Goal: Use online tool/utility: Use online tool/utility

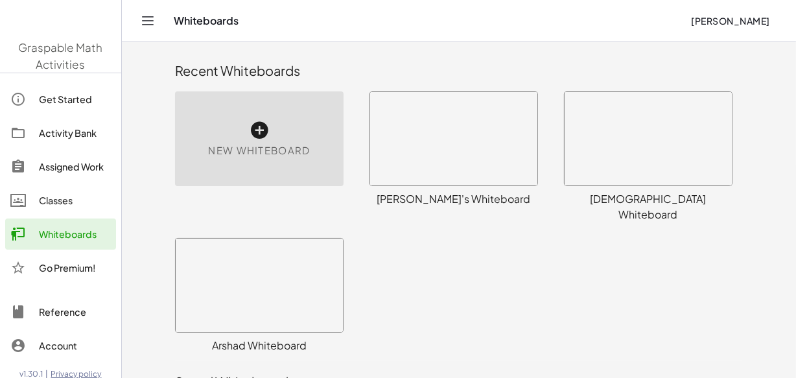
click at [49, 233] on div "Whiteboards" at bounding box center [75, 234] width 72 height 16
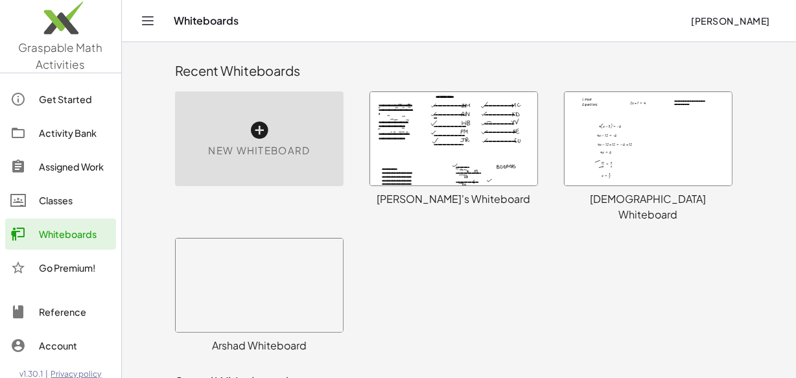
click at [438, 136] on div at bounding box center [453, 138] width 167 height 93
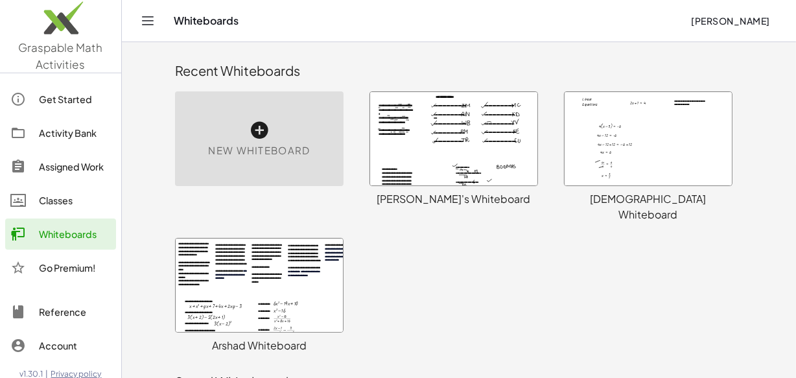
scroll to position [18, 0]
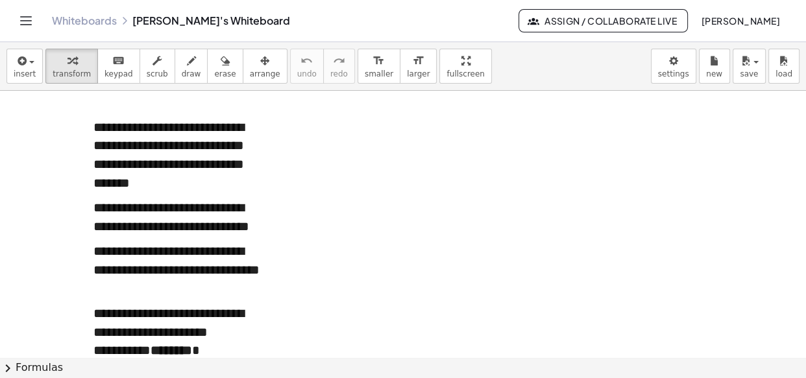
scroll to position [10568, 0]
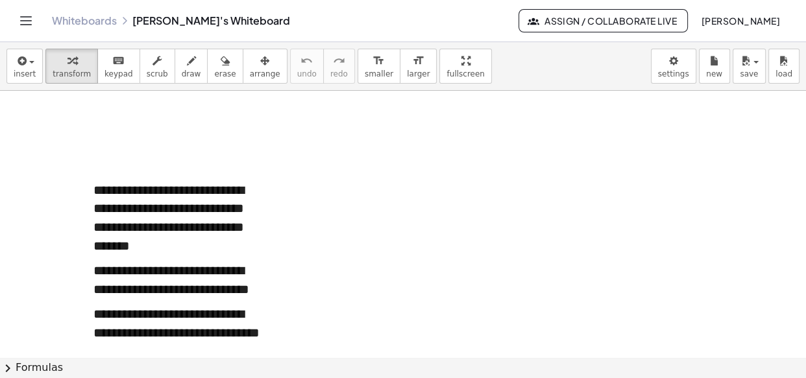
click at [119, 166] on div at bounding box center [177, 171] width 169 height 19
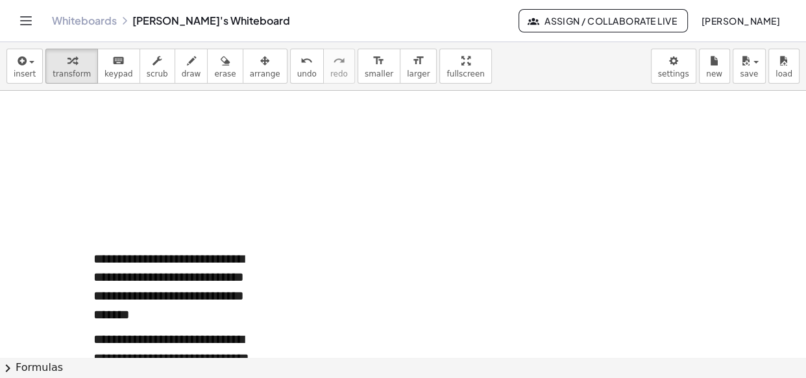
scroll to position [10248, 0]
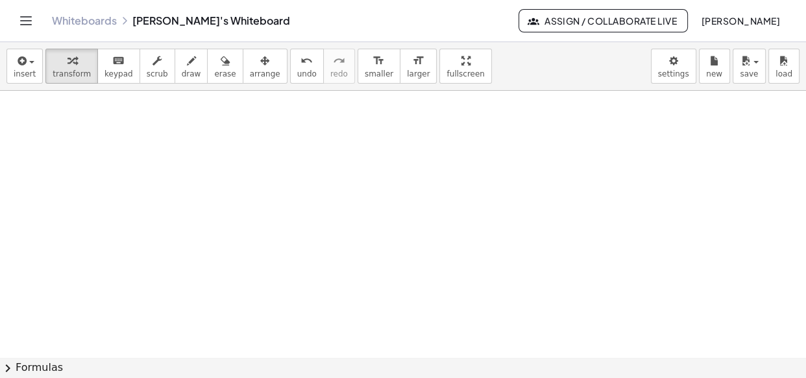
scroll to position [13998, 0]
click at [754, 61] on span "button" at bounding box center [755, 62] width 5 height 3
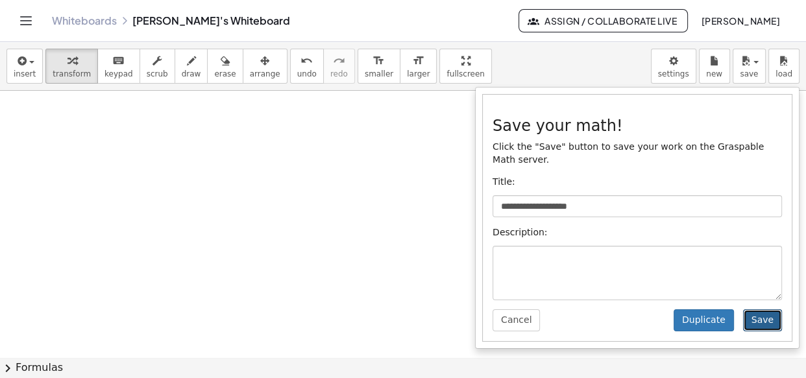
click at [765, 311] on button "Save" at bounding box center [762, 320] width 39 height 22
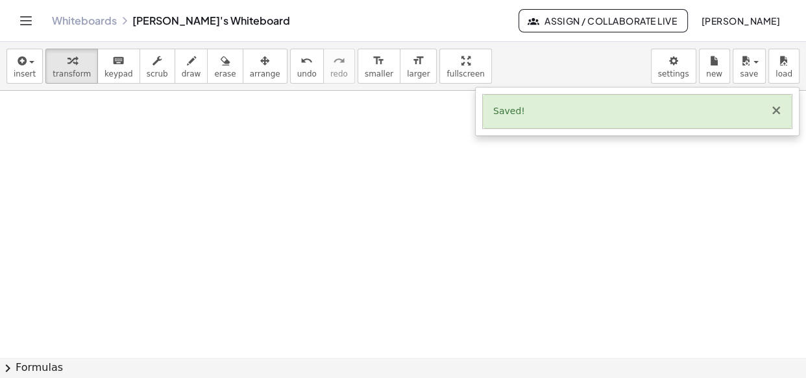
click at [776, 114] on button "×" at bounding box center [776, 111] width 12 height 14
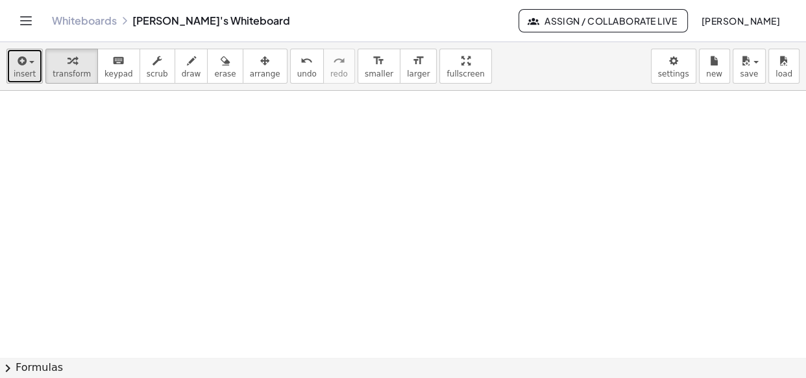
click at [30, 62] on span "button" at bounding box center [31, 62] width 5 height 3
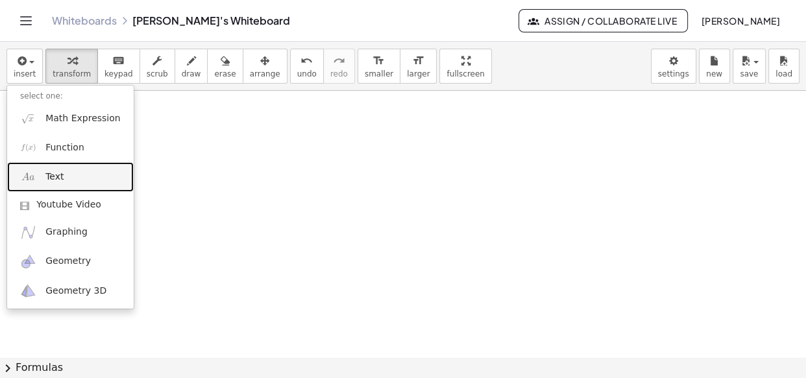
click at [48, 185] on link "Text" at bounding box center [70, 176] width 126 height 29
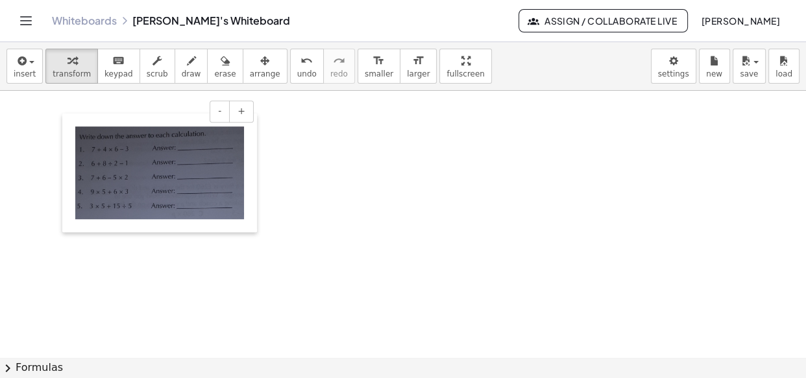
drag, startPoint x: 361, startPoint y: 169, endPoint x: 68, endPoint y: 165, distance: 292.6
click at [68, 165] on div at bounding box center [68, 173] width 13 height 119
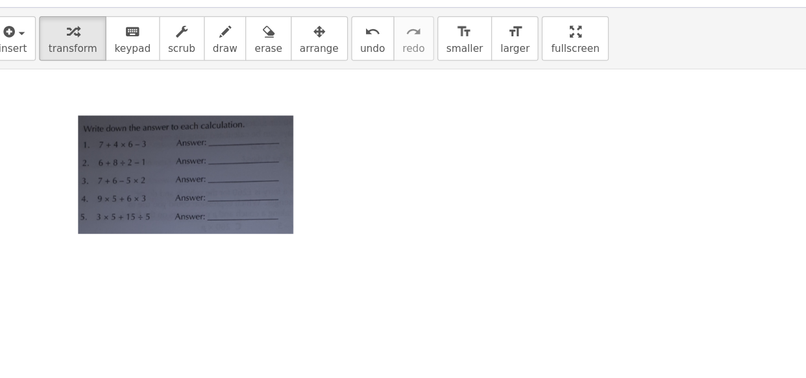
click at [249, 211] on div at bounding box center [160, 173] width 195 height 119
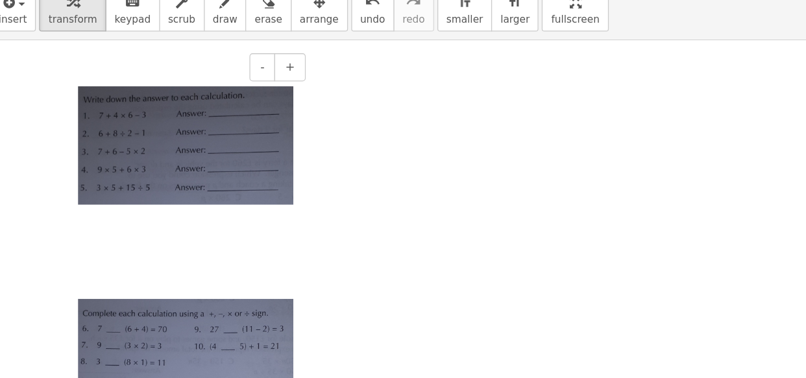
click at [169, 249] on div at bounding box center [160, 246] width 169 height 19
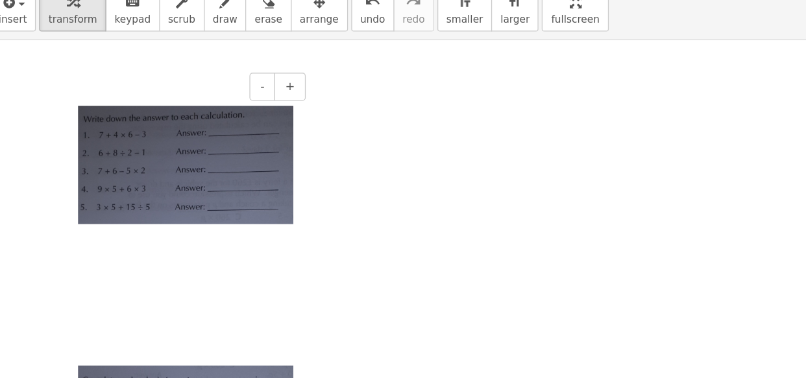
scroll to position [13982, 0]
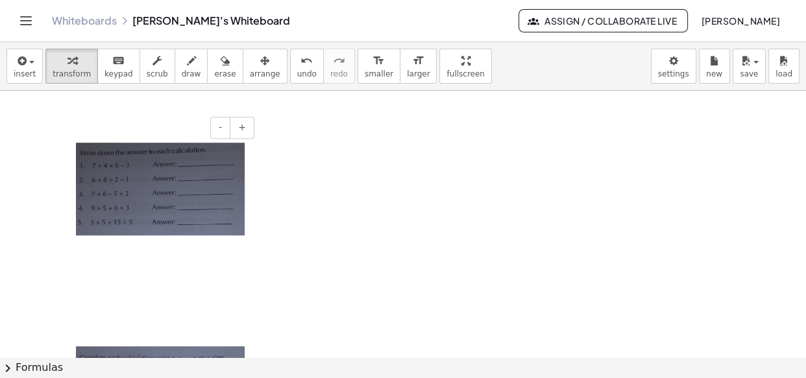
click at [92, 313] on div at bounding box center [160, 318] width 169 height 19
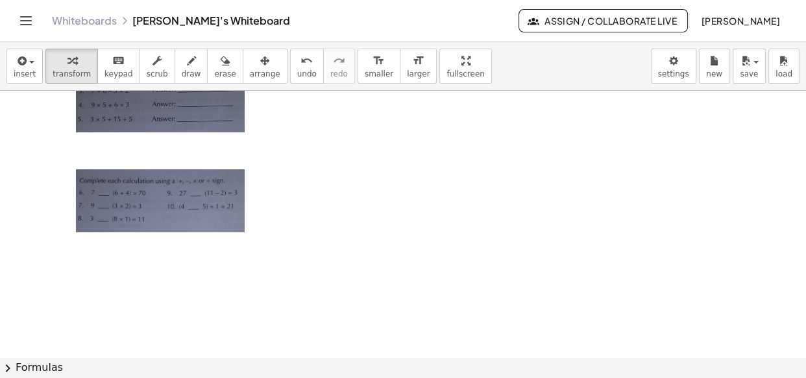
scroll to position [14088, 0]
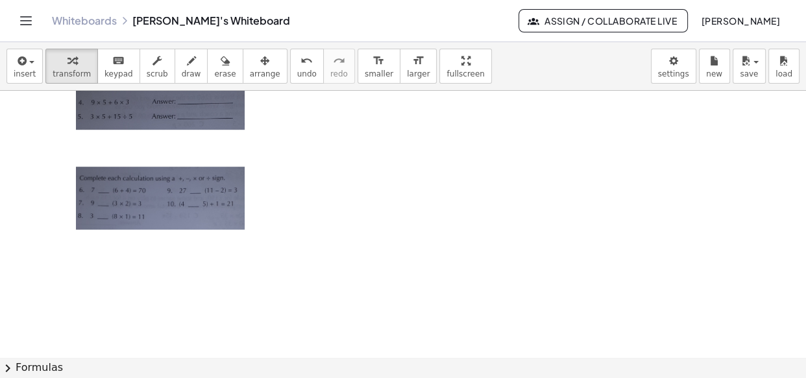
click at [250, 225] on div at bounding box center [160, 133] width 195 height 219
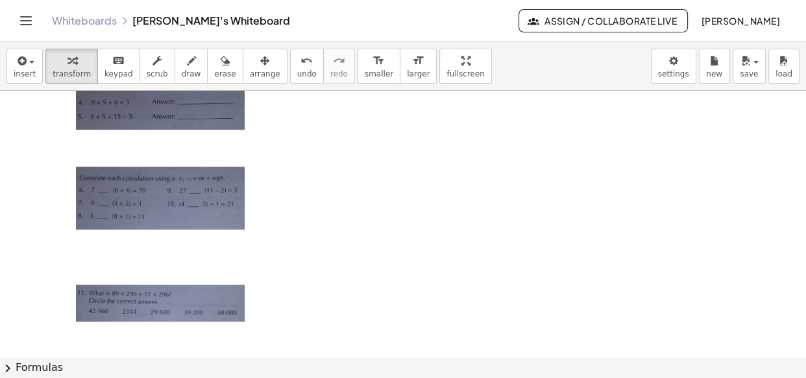
click at [123, 267] on div at bounding box center [160, 276] width 169 height 19
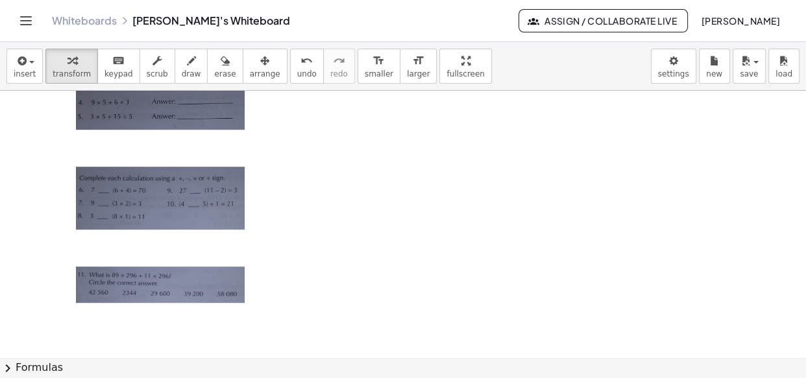
click at [248, 297] on div at bounding box center [160, 170] width 195 height 292
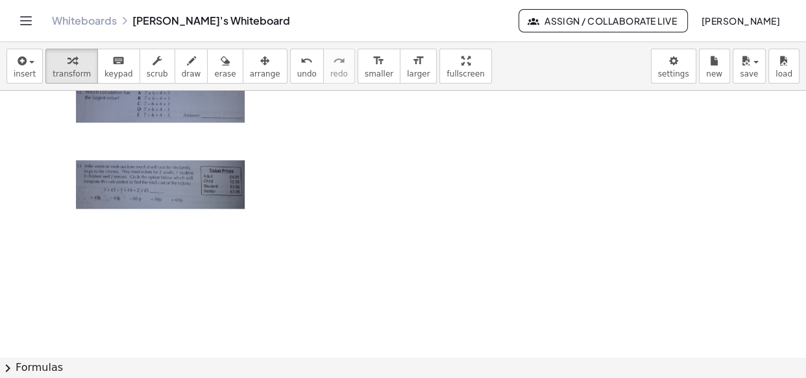
scroll to position [14349, 0]
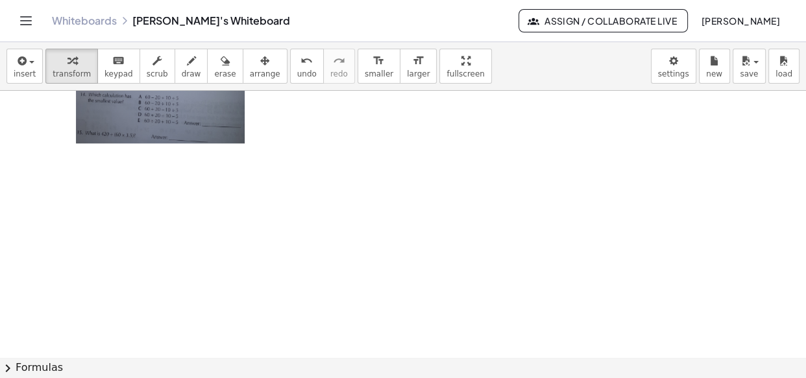
scroll to position [14503, 0]
click at [30, 64] on div "button" at bounding box center [25, 61] width 22 height 16
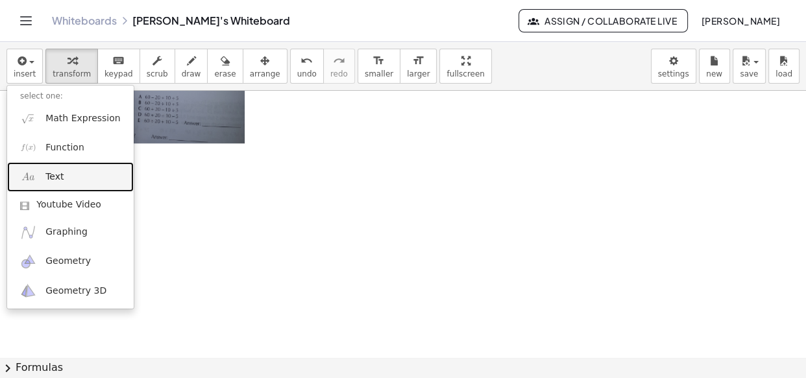
click at [42, 183] on link "Text" at bounding box center [70, 176] width 126 height 29
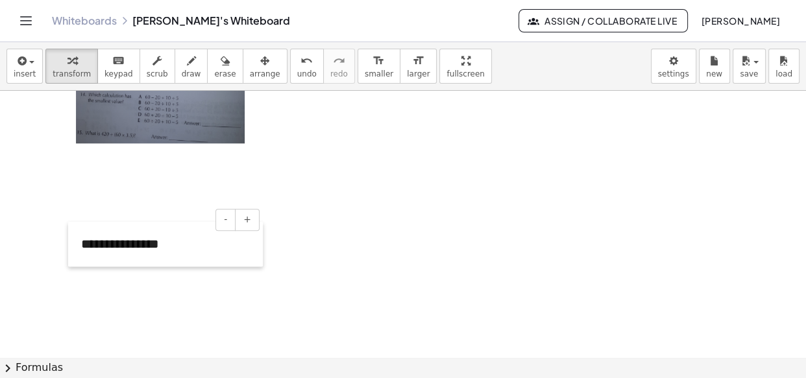
drag, startPoint x: 348, startPoint y: 142, endPoint x: 80, endPoint y: 246, distance: 287.3
click at [80, 246] on div at bounding box center [74, 244] width 13 height 45
paste div
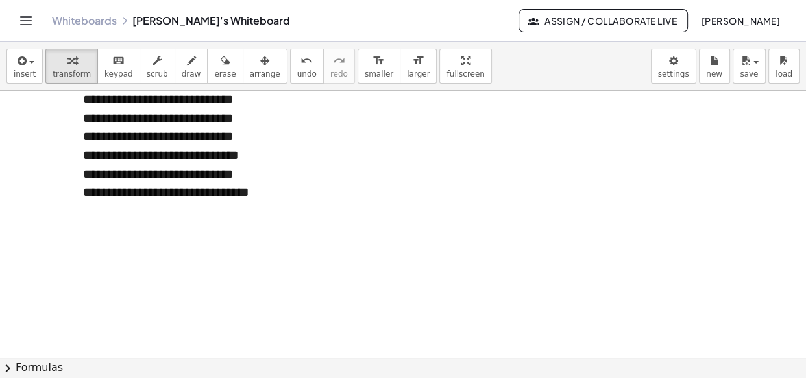
scroll to position [15056, 0]
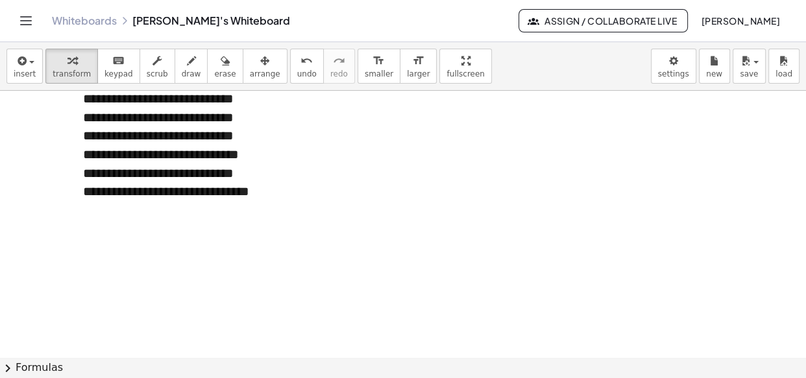
click at [223, 197] on div "**********" at bounding box center [167, 136] width 169 height 130
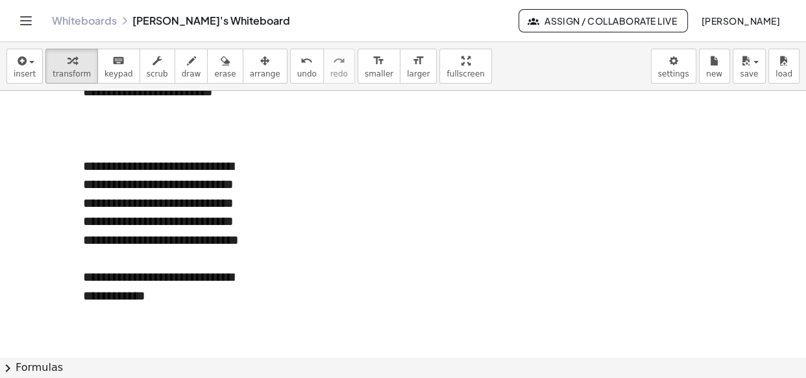
scroll to position [14969, 0]
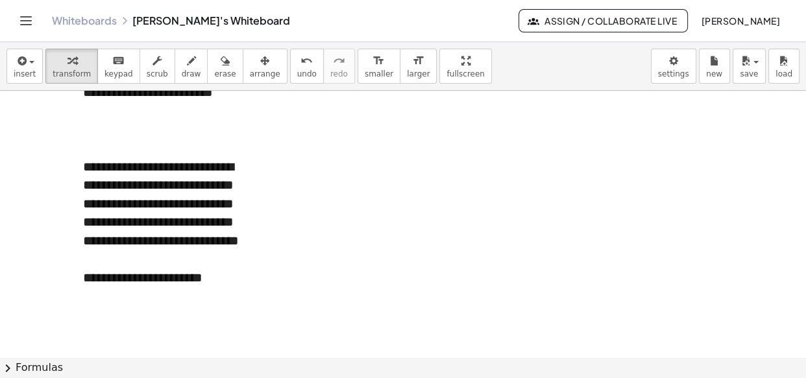
click at [226, 287] on div "**********" at bounding box center [167, 278] width 169 height 19
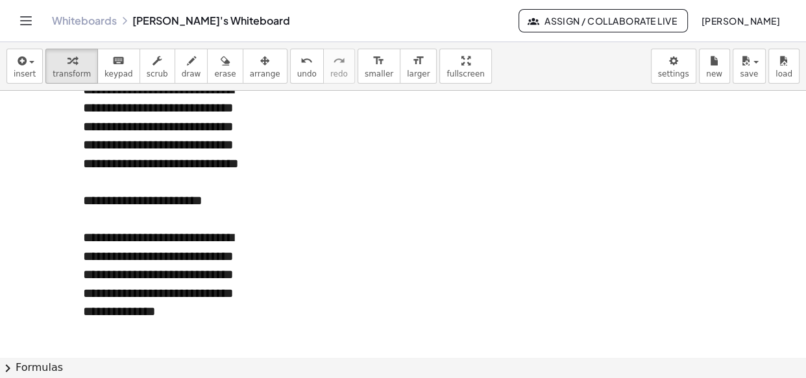
click at [189, 229] on div at bounding box center [167, 219] width 169 height 19
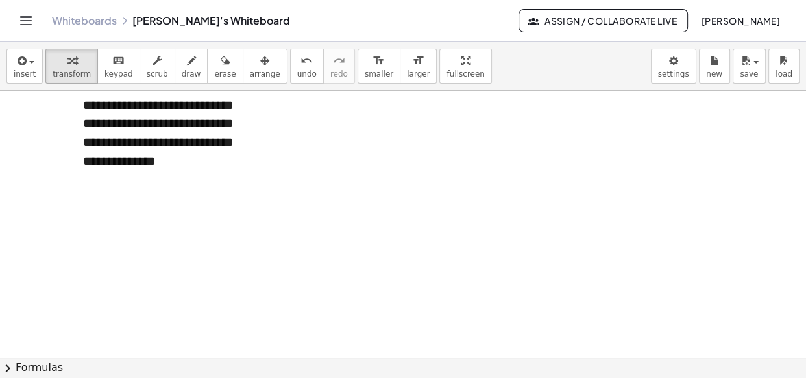
scroll to position [15235, 0]
click at [140, 187] on div "**********" at bounding box center [167, 132] width 169 height 111
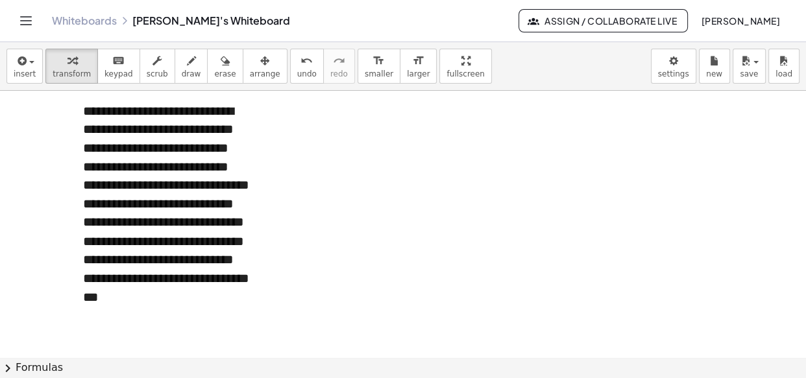
scroll to position [15359, 0]
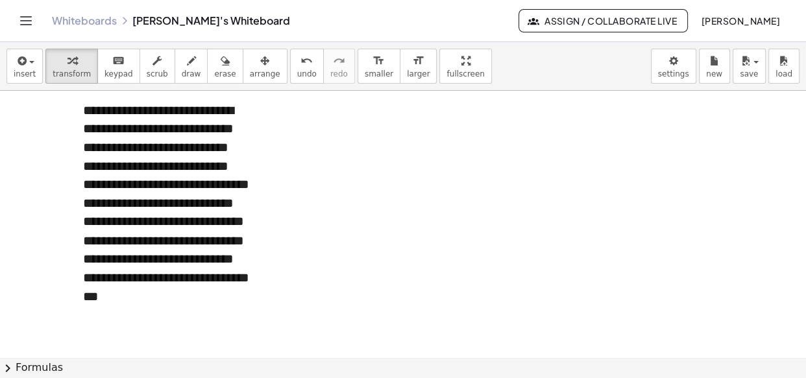
click at [167, 164] on div "**********" at bounding box center [167, 203] width 169 height 204
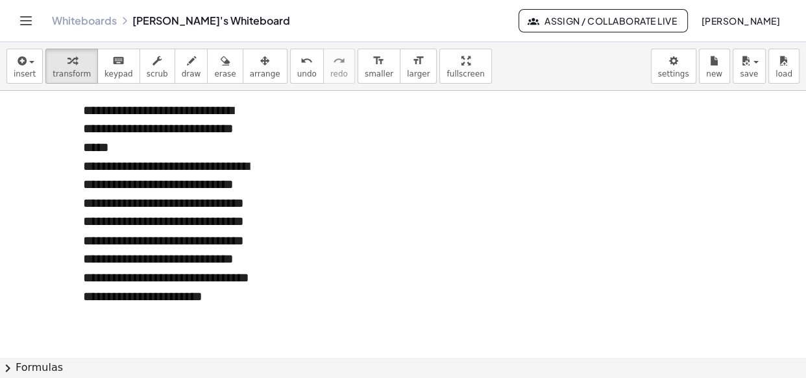
click at [182, 182] on div "**********" at bounding box center [167, 240] width 169 height 167
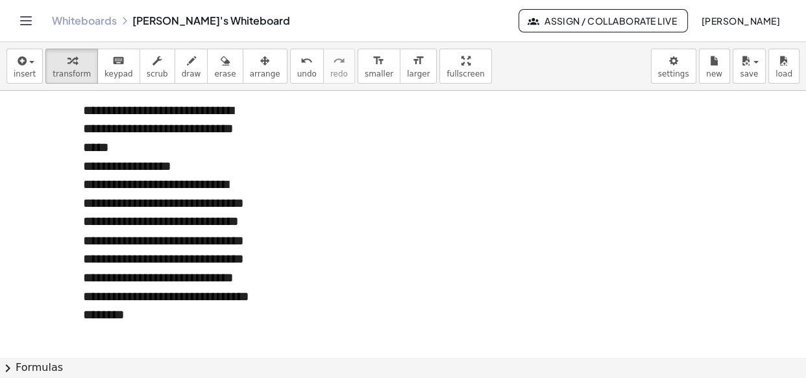
click at [182, 200] on div "**********" at bounding box center [167, 249] width 169 height 149
click at [178, 176] on div "**********" at bounding box center [167, 166] width 169 height 19
click at [151, 221] on div "**********" at bounding box center [167, 268] width 169 height 149
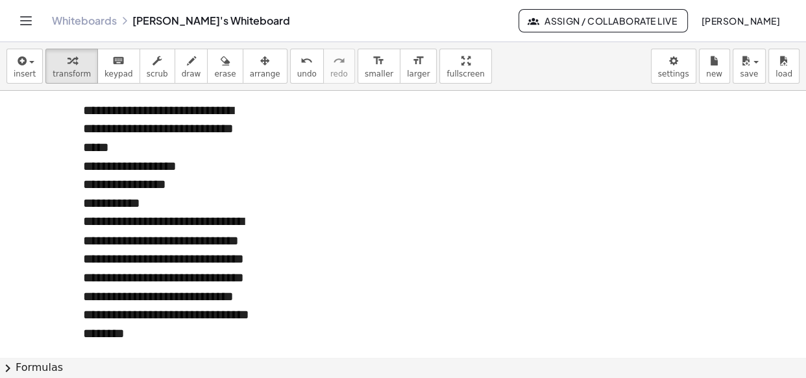
click at [145, 240] on div "**********" at bounding box center [167, 277] width 169 height 130
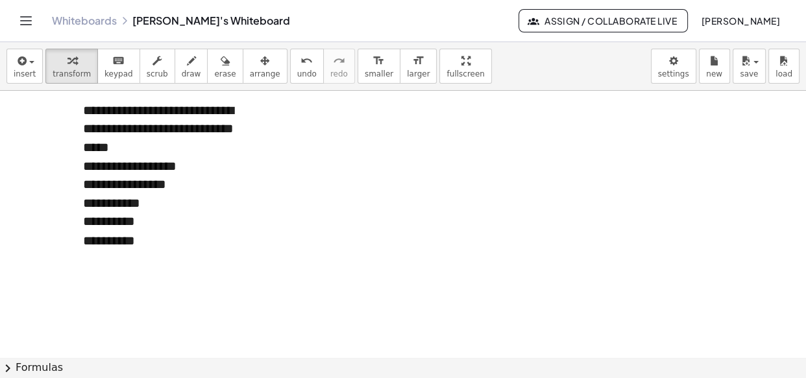
click at [153, 256] on div "**********" at bounding box center [167, 296] width 169 height 130
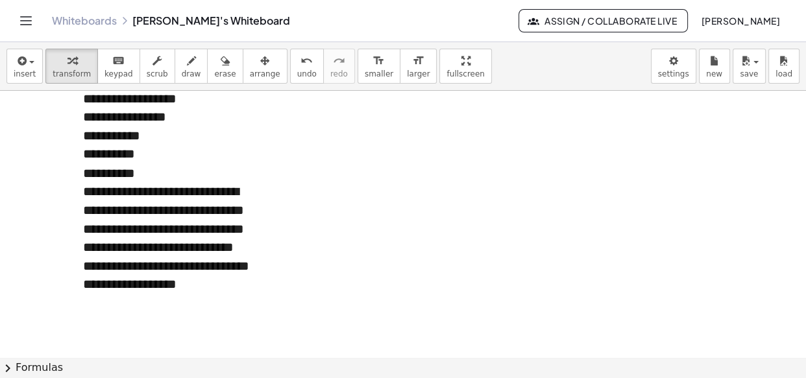
scroll to position [15427, 0]
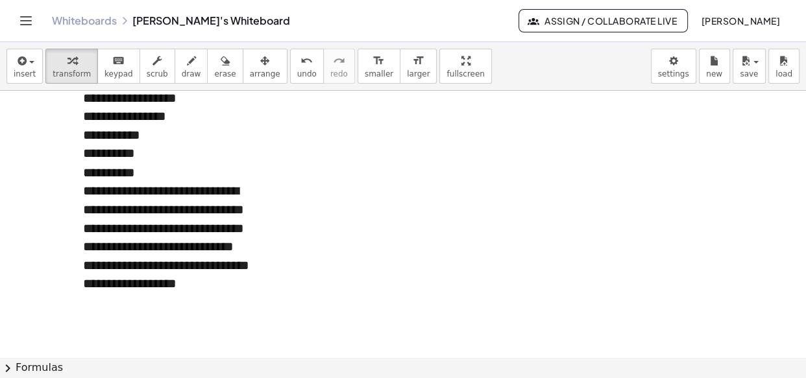
click at [180, 208] on div "**********" at bounding box center [167, 236] width 169 height 111
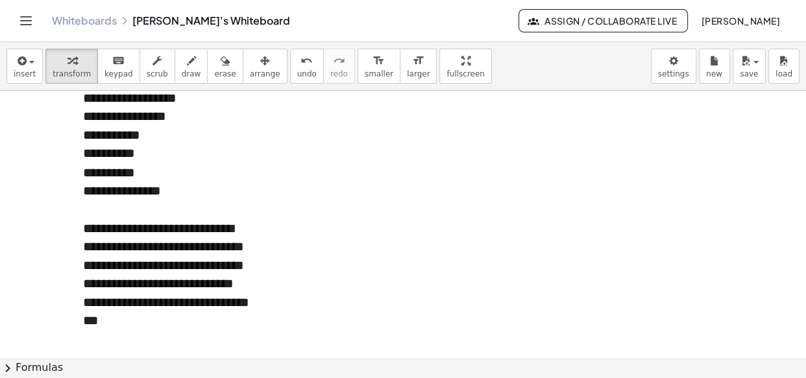
click at [125, 265] on div "**********" at bounding box center [167, 274] width 169 height 111
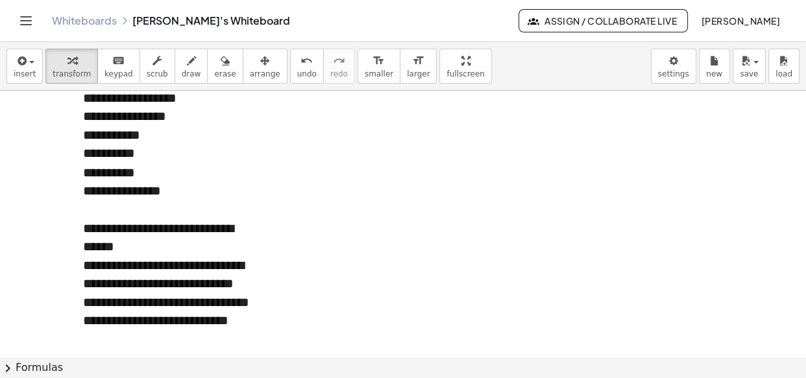
click at [228, 285] on div "**********" at bounding box center [167, 293] width 169 height 74
click at [123, 319] on div "**********" at bounding box center [167, 311] width 169 height 74
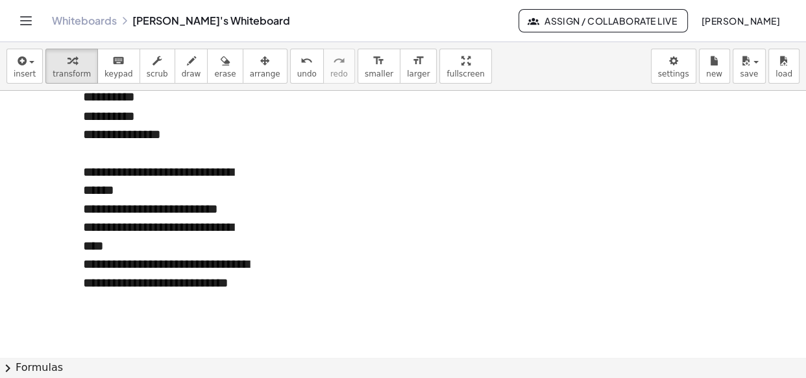
scroll to position [15485, 0]
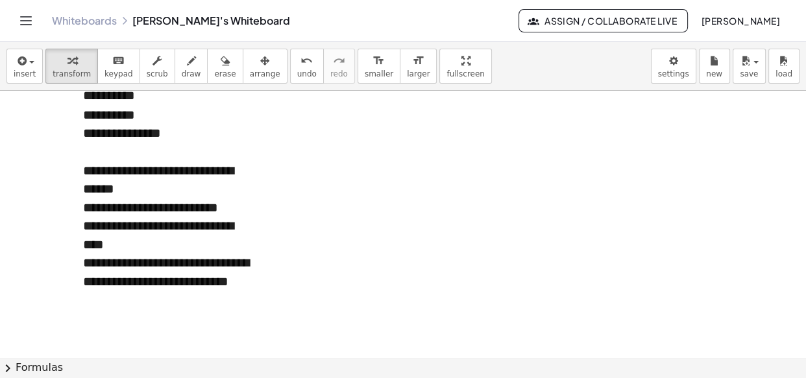
click at [91, 191] on div "**********" at bounding box center [167, 179] width 169 height 37
click at [126, 303] on div "**********" at bounding box center [167, 281] width 169 height 56
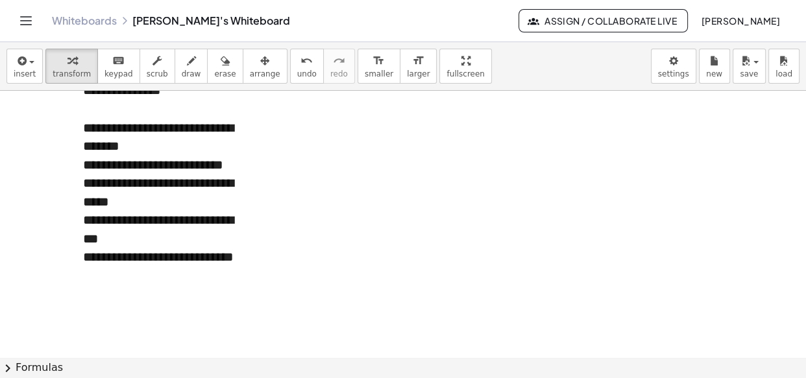
scroll to position [15530, 0]
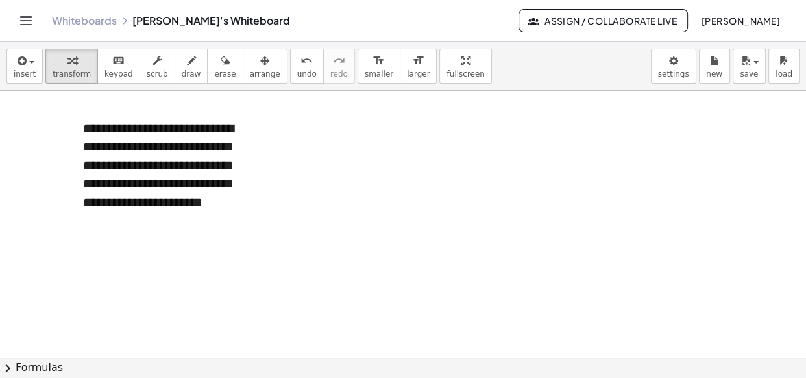
scroll to position [15750, 0]
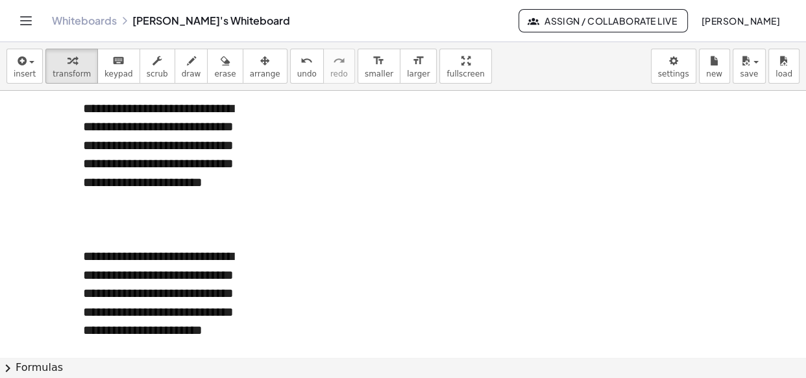
click at [106, 248] on div at bounding box center [167, 238] width 169 height 19
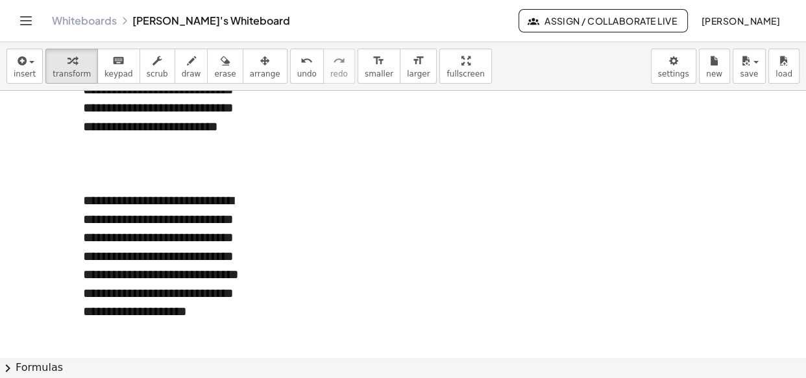
scroll to position [16167, 0]
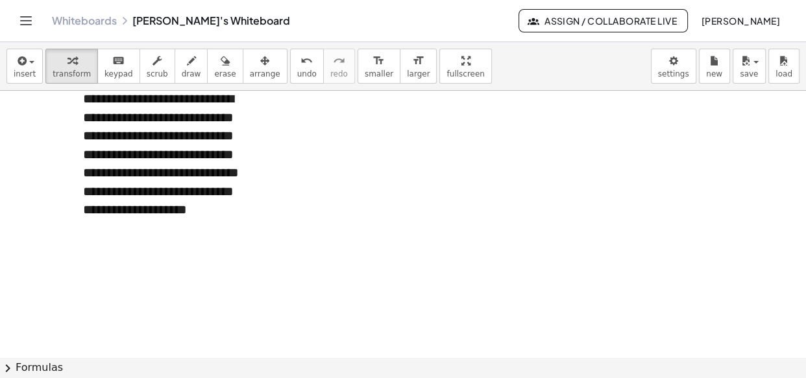
click at [195, 193] on div "**********" at bounding box center [167, 164] width 169 height 149
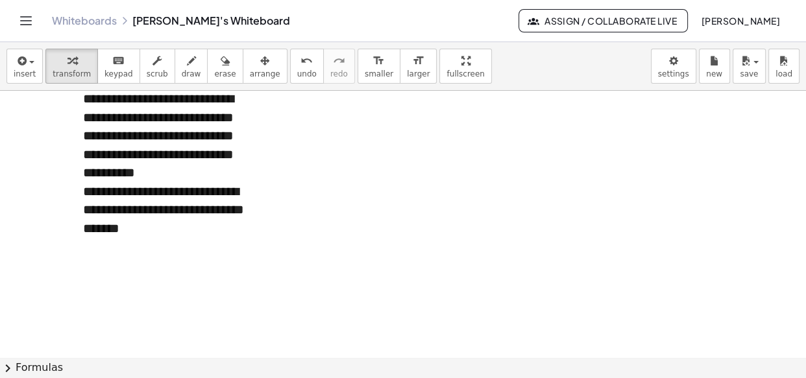
click at [184, 210] on div "**********" at bounding box center [167, 210] width 169 height 56
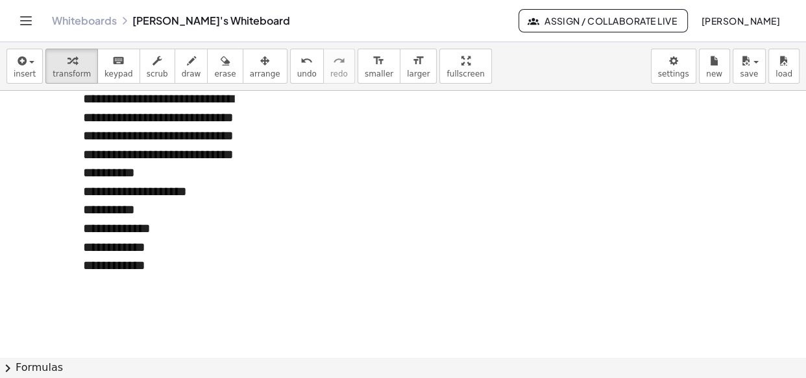
click at [208, 182] on div "**********" at bounding box center [167, 136] width 169 height 93
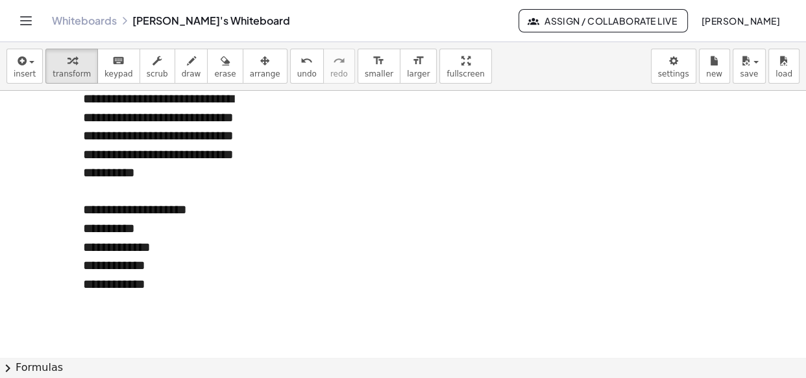
scroll to position [16171, 0]
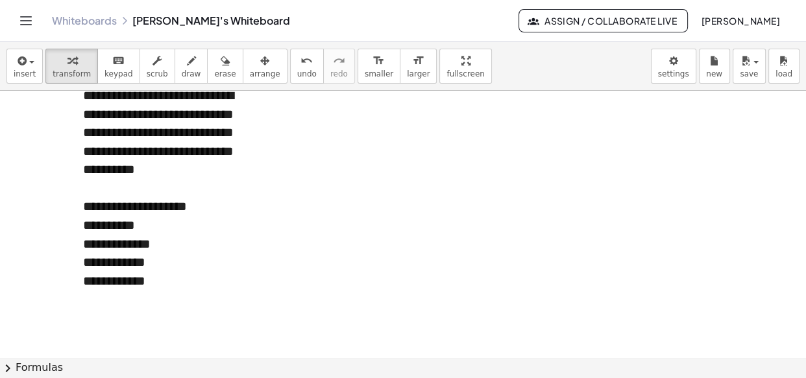
click at [179, 291] on div "**********" at bounding box center [167, 281] width 169 height 19
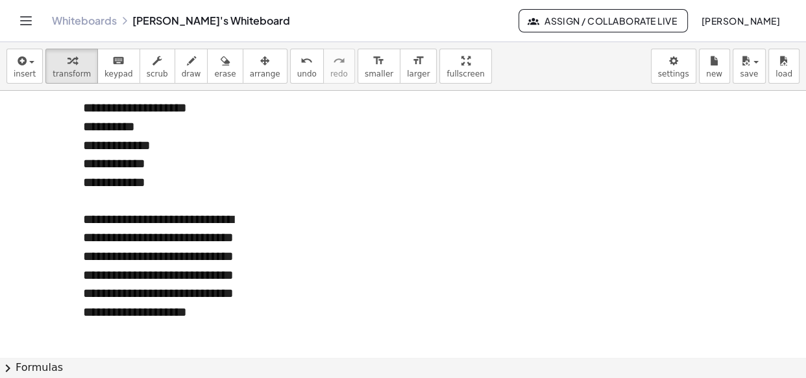
click at [134, 210] on div at bounding box center [167, 200] width 169 height 19
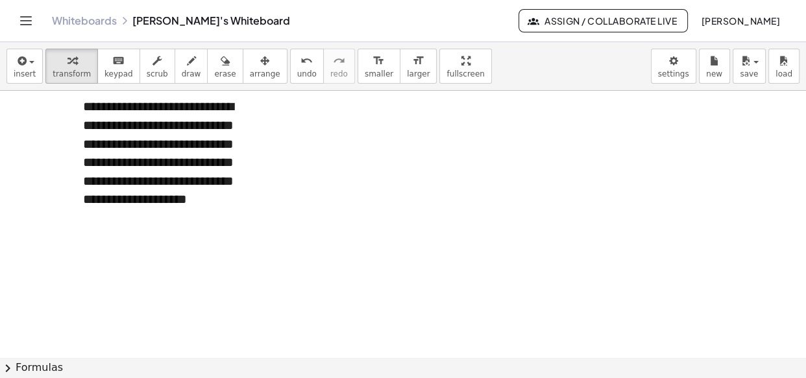
scroll to position [16401, 0]
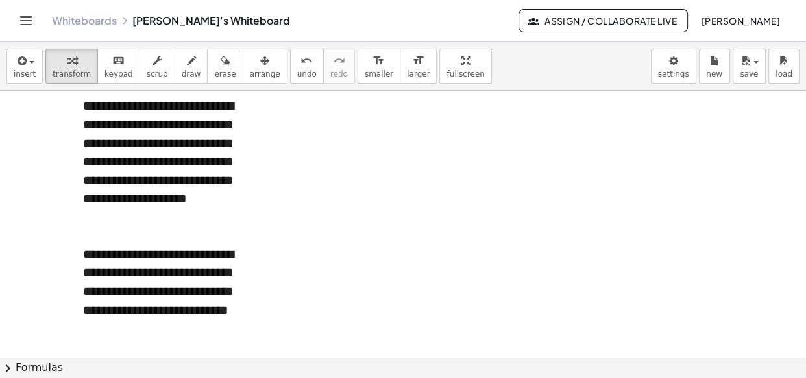
click at [155, 245] on div at bounding box center [167, 235] width 169 height 19
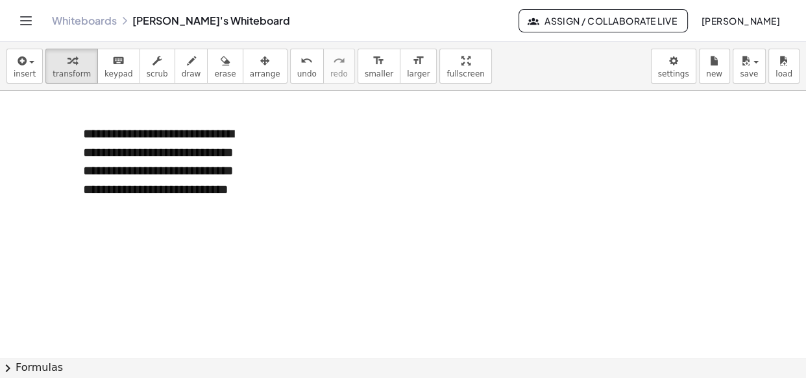
scroll to position [16559, 0]
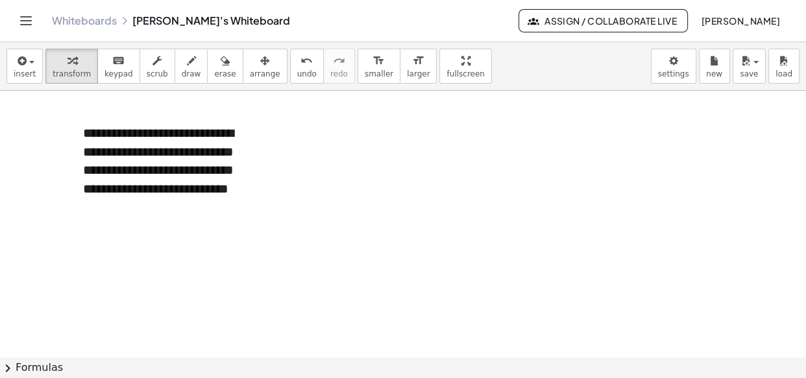
click at [193, 217] on div "**********" at bounding box center [167, 170] width 169 height 93
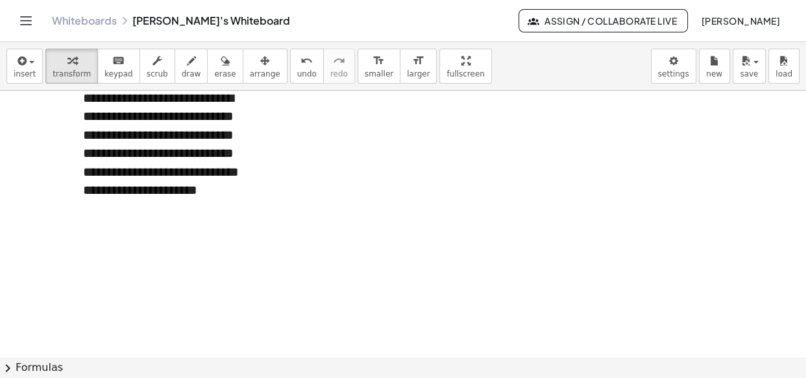
scroll to position [16747, 0]
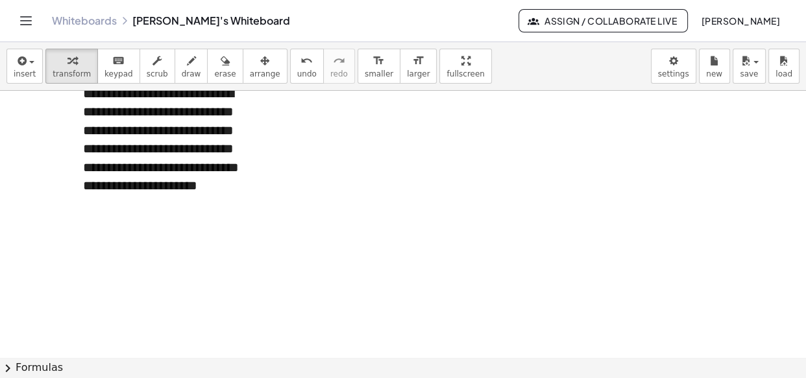
click at [193, 180] on div "**********" at bounding box center [167, 139] width 169 height 111
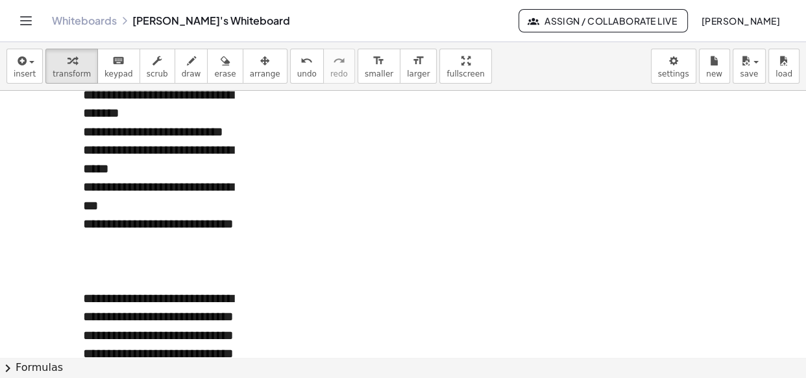
scroll to position [15547, 0]
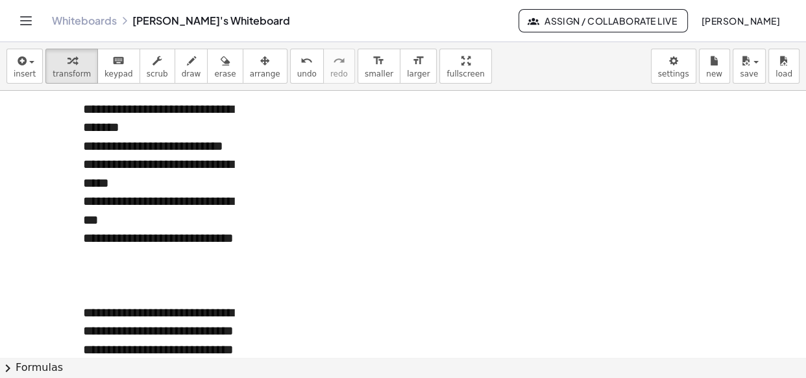
click at [741, 63] on icon "button" at bounding box center [745, 61] width 12 height 16
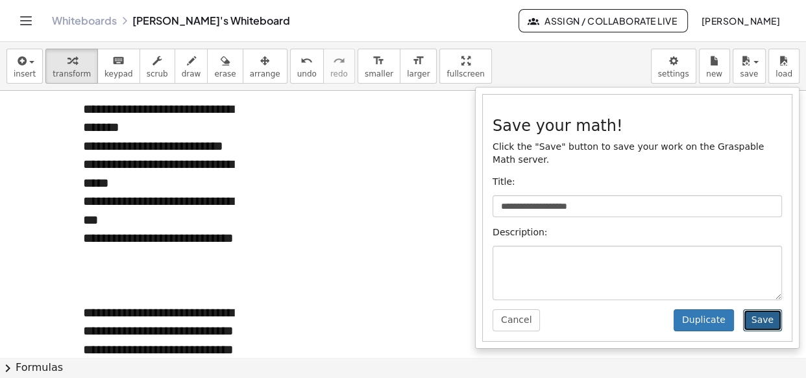
click at [762, 309] on button "Save" at bounding box center [762, 320] width 39 height 22
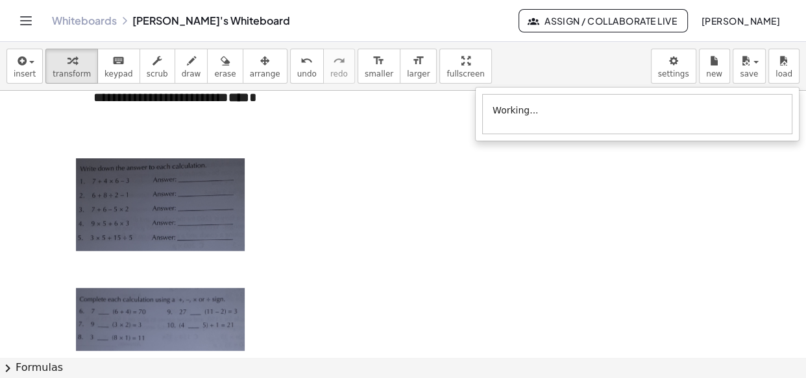
scroll to position [14005, 0]
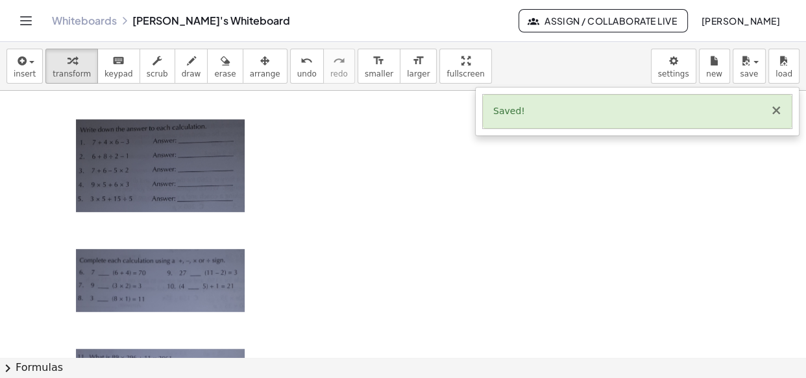
click at [773, 112] on button "×" at bounding box center [776, 111] width 12 height 14
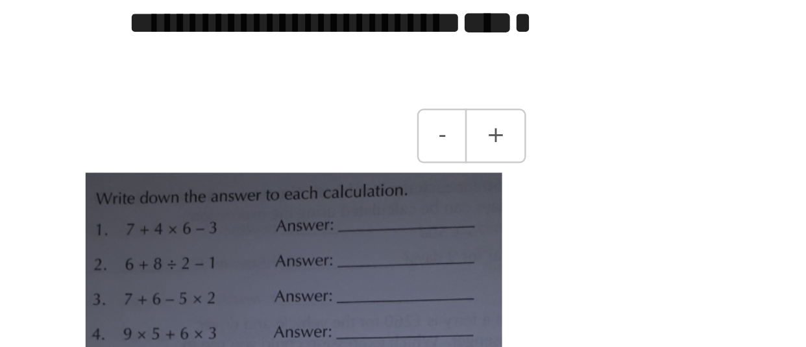
scroll to position [13968, 0]
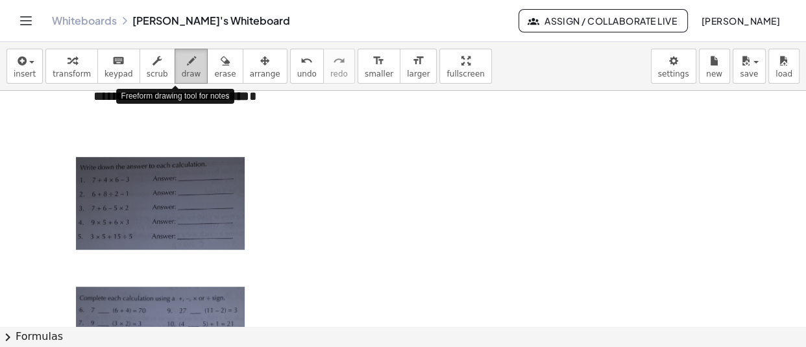
click at [182, 63] on div "button" at bounding box center [191, 61] width 19 height 16
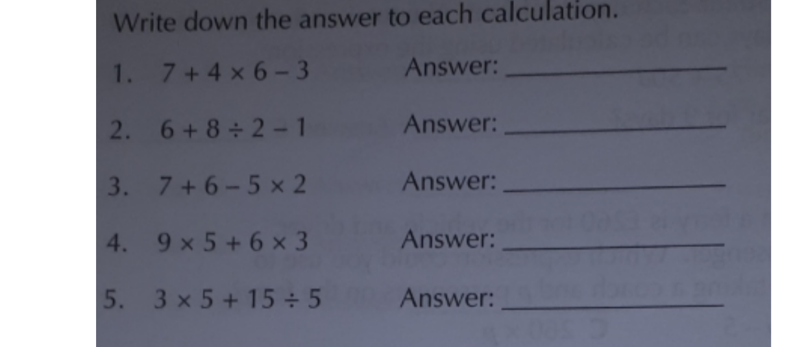
scroll to position [13957, 0]
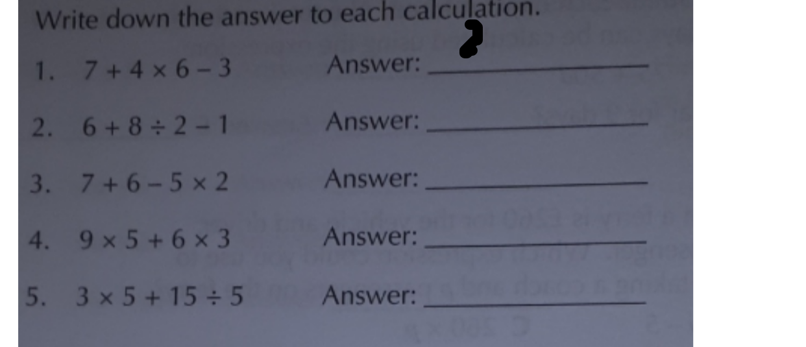
drag, startPoint x: 189, startPoint y: 182, endPoint x: 192, endPoint y: 189, distance: 7.8
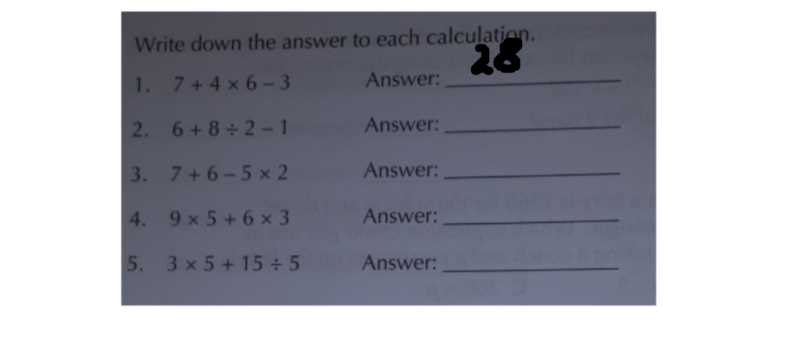
scroll to position [13945, 0]
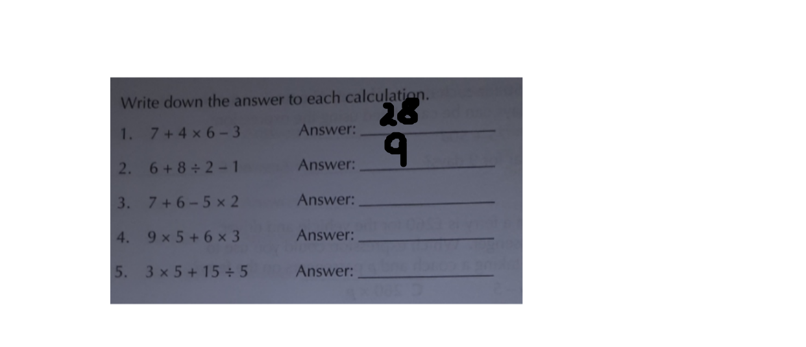
drag, startPoint x: 196, startPoint y: 208, endPoint x: 196, endPoint y: 217, distance: 9.1
drag, startPoint x: 193, startPoint y: 222, endPoint x: 192, endPoint y: 230, distance: 7.9
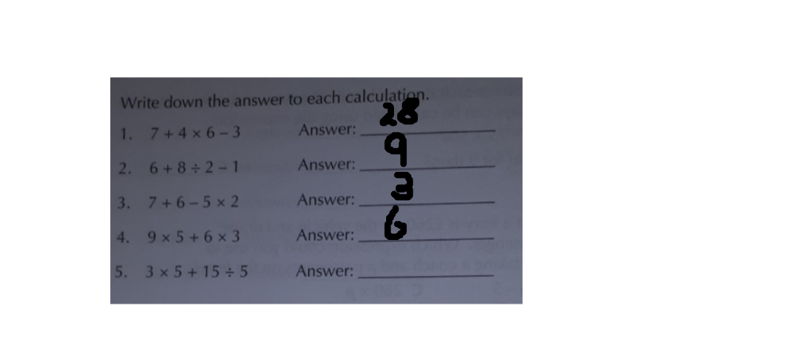
drag, startPoint x: 193, startPoint y: 235, endPoint x: 191, endPoint y: 242, distance: 6.6
drag, startPoint x: 201, startPoint y: 237, endPoint x: 200, endPoint y: 245, distance: 8.5
drag, startPoint x: 195, startPoint y: 252, endPoint x: 195, endPoint y: 261, distance: 9.1
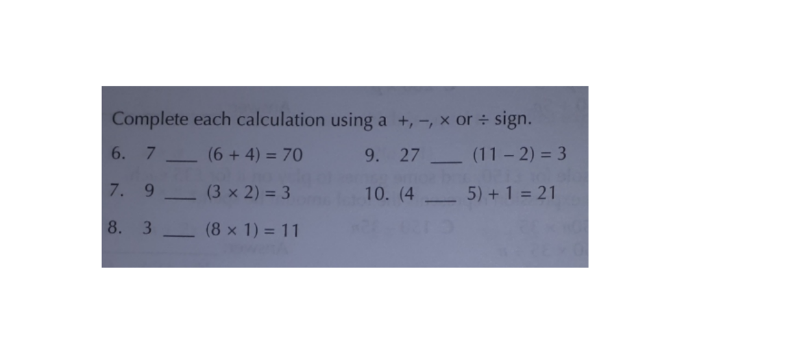
scroll to position [14074, 0]
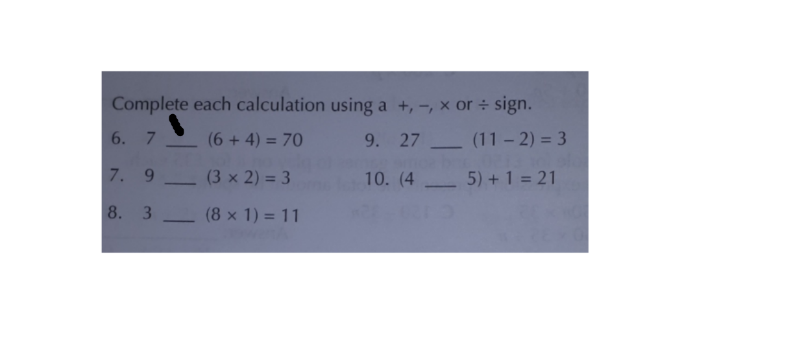
drag, startPoint x: 104, startPoint y: 198, endPoint x: 99, endPoint y: 204, distance: 6.9
drag, startPoint x: 101, startPoint y: 200, endPoint x: 106, endPoint y: 207, distance: 9.2
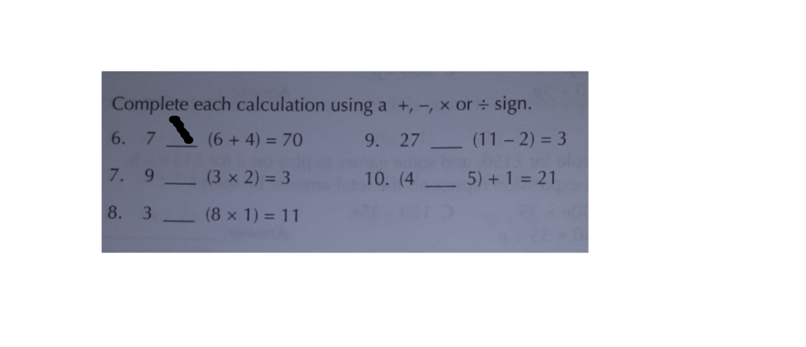
drag, startPoint x: 106, startPoint y: 200, endPoint x: 102, endPoint y: 207, distance: 8.5
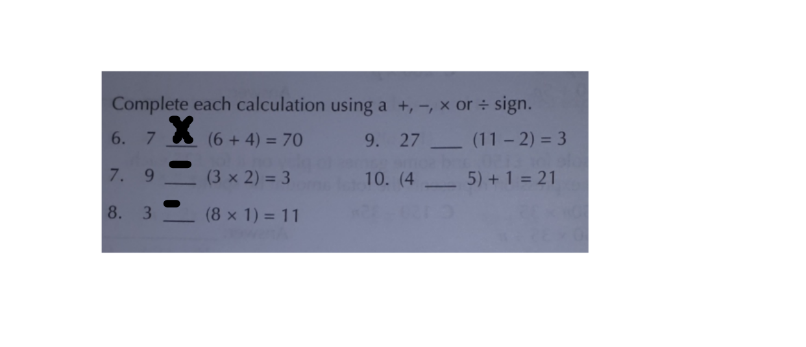
drag, startPoint x: 191, startPoint y: 202, endPoint x: 198, endPoint y: 203, distance: 7.2
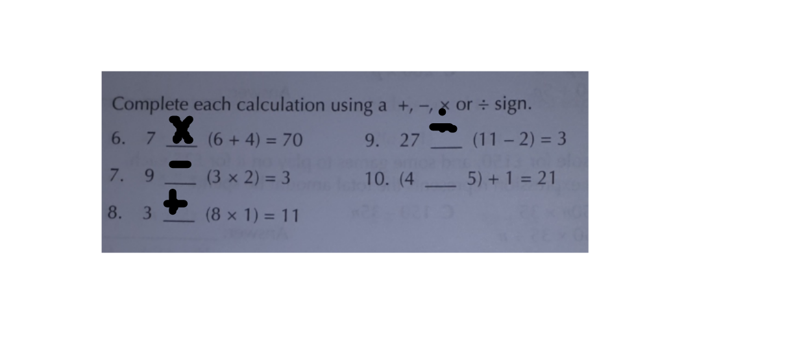
drag, startPoint x: 189, startPoint y: 214, endPoint x: 195, endPoint y: 220, distance: 7.8
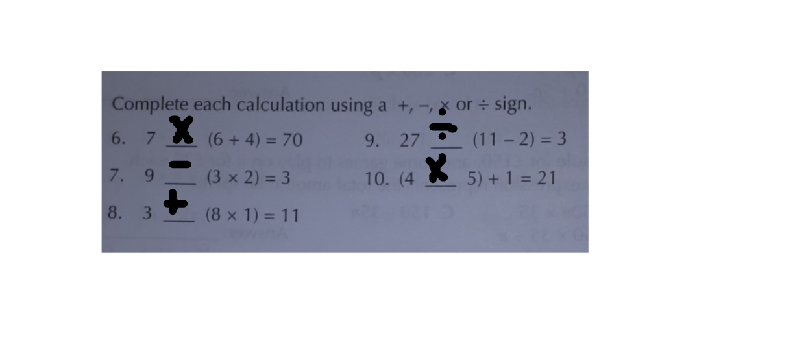
drag, startPoint x: 194, startPoint y: 213, endPoint x: 191, endPoint y: 221, distance: 8.4
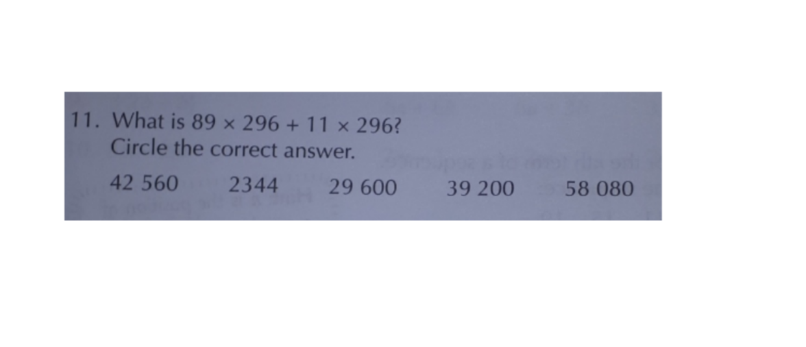
scroll to position [14160, 0]
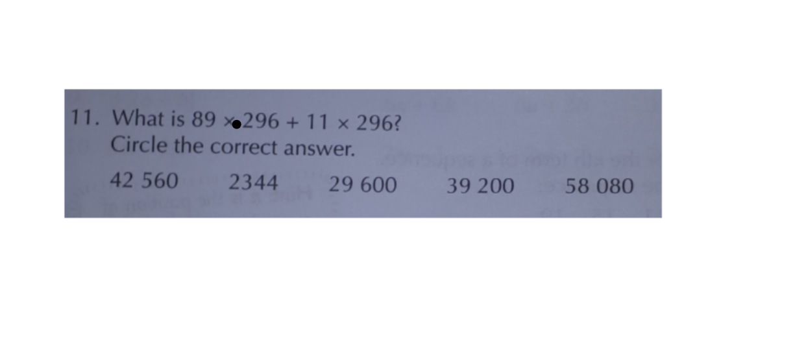
drag, startPoint x: 125, startPoint y: 206, endPoint x: 136, endPoint y: 207, distance: 11.0
drag, startPoint x: 127, startPoint y: 210, endPoint x: 137, endPoint y: 211, distance: 9.8
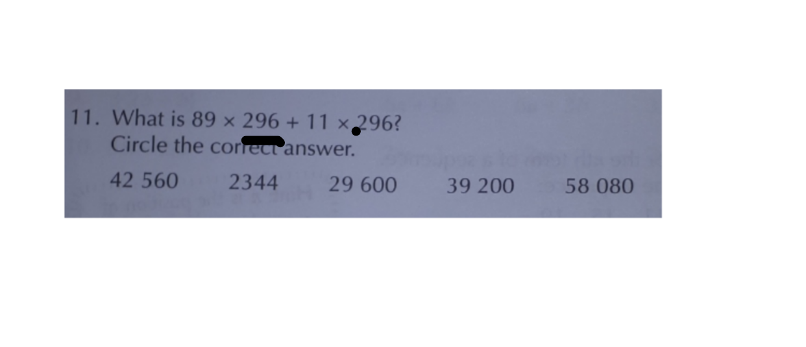
drag, startPoint x: 158, startPoint y: 210, endPoint x: 169, endPoint y: 210, distance: 11.0
drag, startPoint x: 186, startPoint y: 186, endPoint x: 193, endPoint y: 193, distance: 10.6
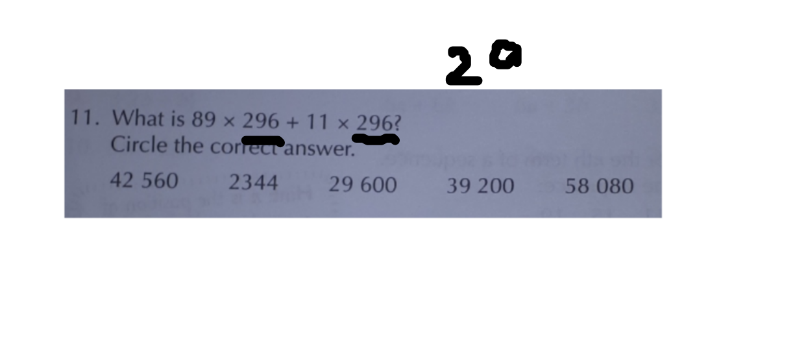
drag, startPoint x: 202, startPoint y: 184, endPoint x: 204, endPoint y: 195, distance: 11.1
drag, startPoint x: 211, startPoint y: 182, endPoint x: 210, endPoint y: 189, distance: 7.4
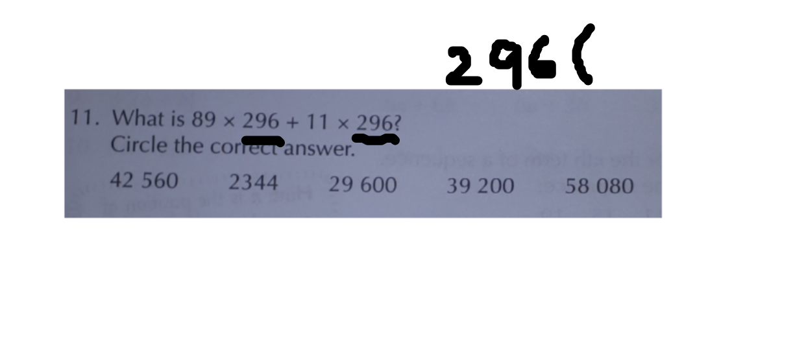
drag, startPoint x: 224, startPoint y: 178, endPoint x: 224, endPoint y: 193, distance: 14.9
drag, startPoint x: 246, startPoint y: 180, endPoint x: 248, endPoint y: 191, distance: 11.2
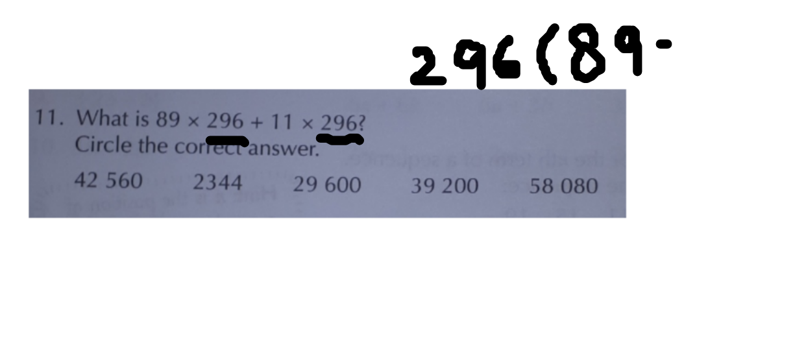
drag, startPoint x: 254, startPoint y: 183, endPoint x: 261, endPoint y: 182, distance: 7.2
drag, startPoint x: 257, startPoint y: 178, endPoint x: 258, endPoint y: 186, distance: 7.3
drag, startPoint x: 267, startPoint y: 179, endPoint x: 268, endPoint y: 190, distance: 11.1
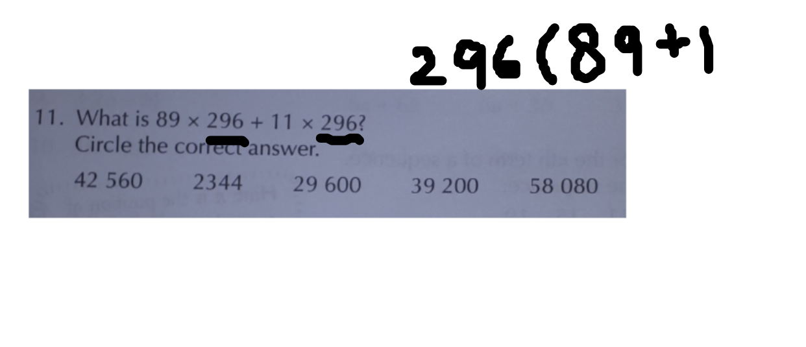
drag, startPoint x: 274, startPoint y: 177, endPoint x: 276, endPoint y: 189, distance: 11.7
drag, startPoint x: 279, startPoint y: 173, endPoint x: 282, endPoint y: 190, distance: 17.8
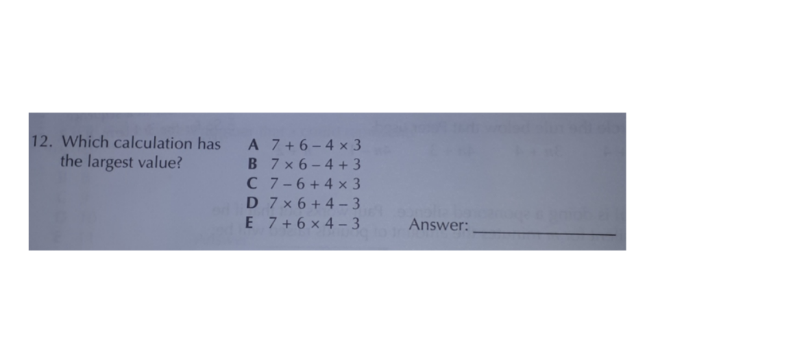
scroll to position [14229, 0]
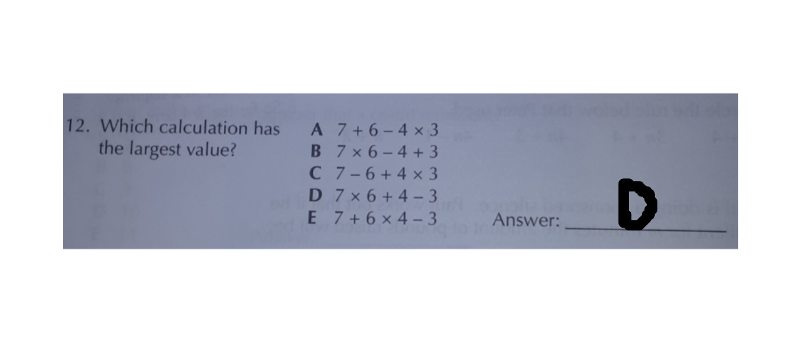
drag, startPoint x: 216, startPoint y: 225, endPoint x: 217, endPoint y: 234, distance: 9.2
drag, startPoint x: 152, startPoint y: 235, endPoint x: 161, endPoint y: 236, distance: 9.1
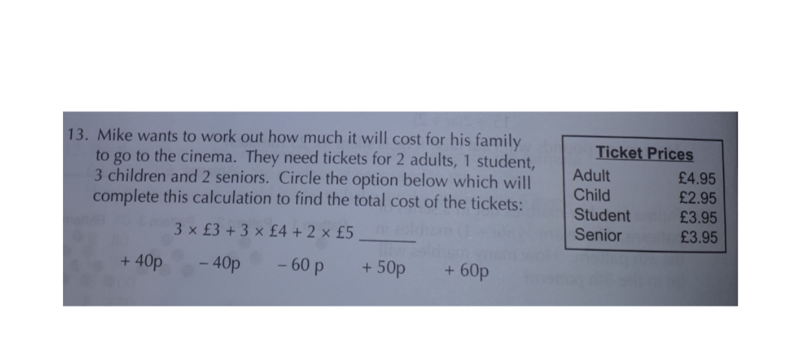
scroll to position [14314, 0]
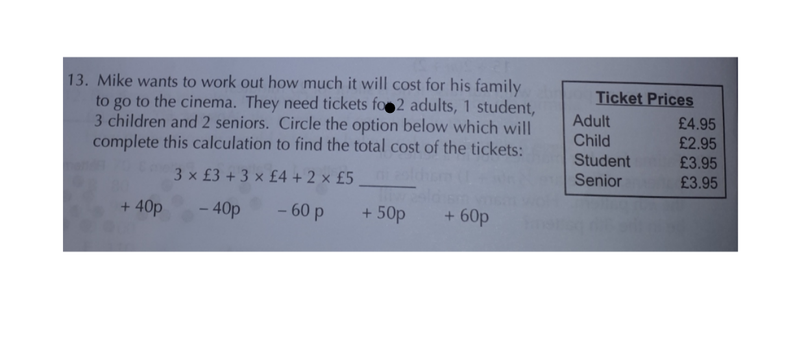
drag, startPoint x: 160, startPoint y: 206, endPoint x: 172, endPoint y: 206, distance: 12.3
drag, startPoint x: 177, startPoint y: 204, endPoint x: 189, endPoint y: 204, distance: 12.3
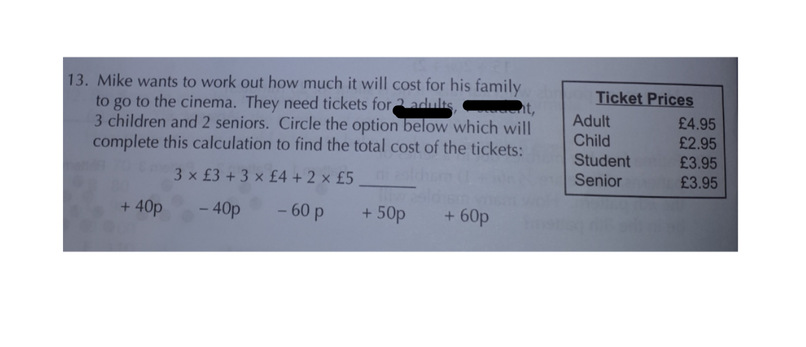
drag, startPoint x: 158, startPoint y: 209, endPoint x: 171, endPoint y: 210, distance: 13.0
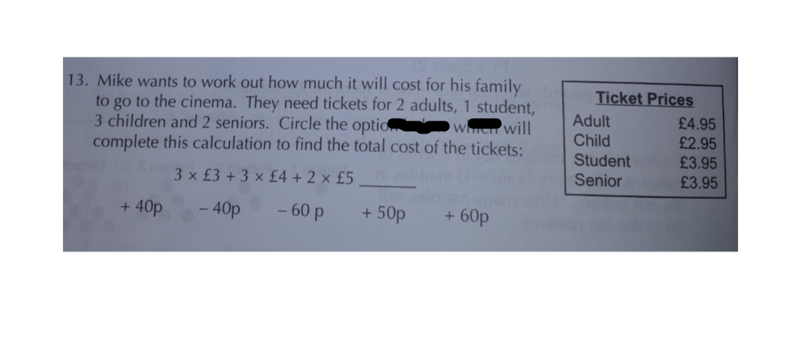
drag, startPoint x: 178, startPoint y: 209, endPoint x: 192, endPoint y: 209, distance: 13.6
drag, startPoint x: 84, startPoint y: 212, endPoint x: 98, endPoint y: 212, distance: 13.6
drag, startPoint x: 111, startPoint y: 211, endPoint x: 124, endPoint y: 211, distance: 13.0
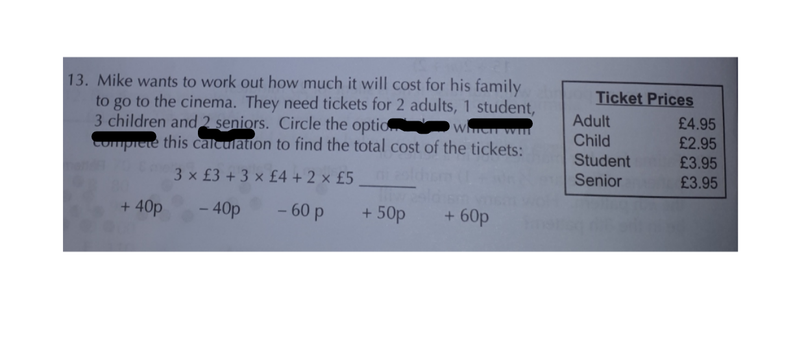
drag, startPoint x: 220, startPoint y: 195, endPoint x: 233, endPoint y: 189, distance: 14.6
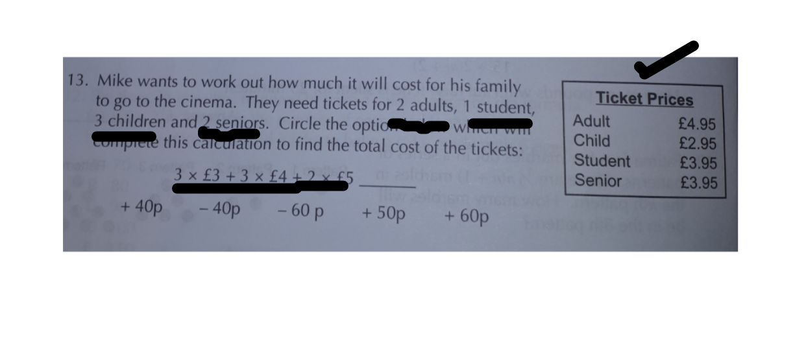
drag, startPoint x: 104, startPoint y: 225, endPoint x: 146, endPoint y: 224, distance: 41.5
drag, startPoint x: 110, startPoint y: 237, endPoint x: 126, endPoint y: 235, distance: 15.6
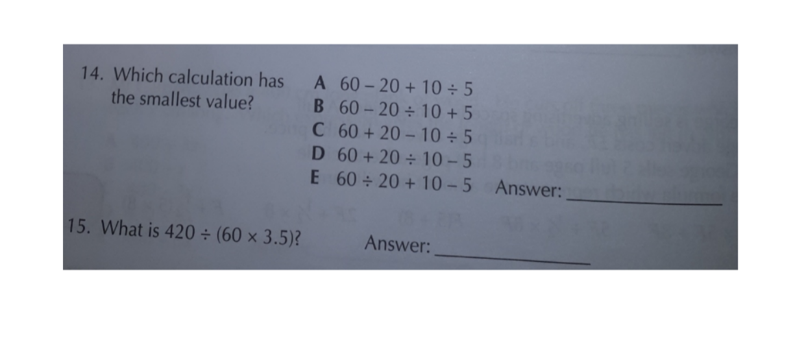
scroll to position [14389, 0]
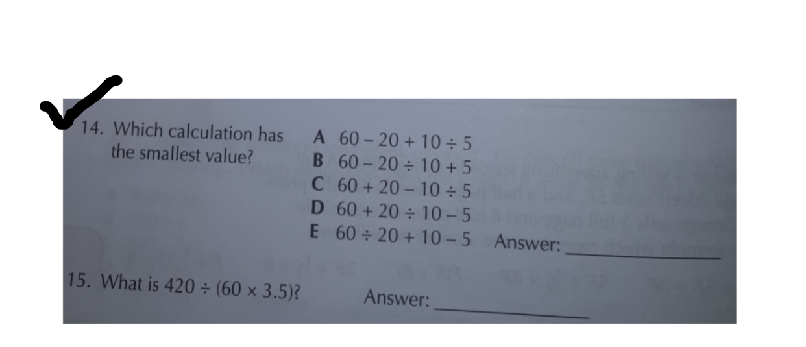
drag, startPoint x: 71, startPoint y: 204, endPoint x: 90, endPoint y: 198, distance: 19.3
drag, startPoint x: 171, startPoint y: 206, endPoint x: 176, endPoint y: 202, distance: 7.4
drag, startPoint x: 145, startPoint y: 206, endPoint x: 163, endPoint y: 207, distance: 18.2
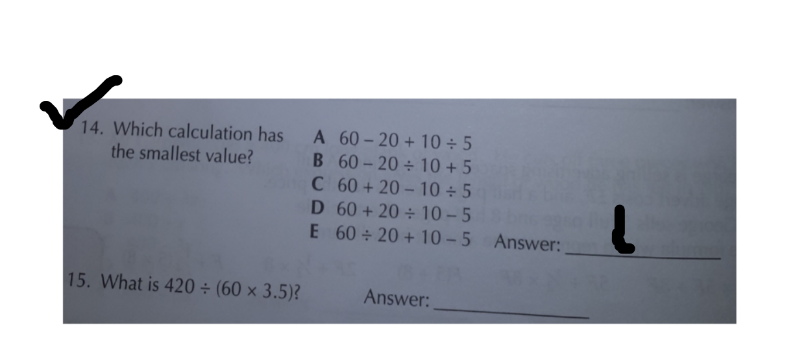
drag, startPoint x: 215, startPoint y: 230, endPoint x: 223, endPoint y: 239, distance: 11.5
drag, startPoint x: 215, startPoint y: 233, endPoint x: 222, endPoint y: 233, distance: 7.8
drag, startPoint x: 215, startPoint y: 229, endPoint x: 223, endPoint y: 225, distance: 8.7
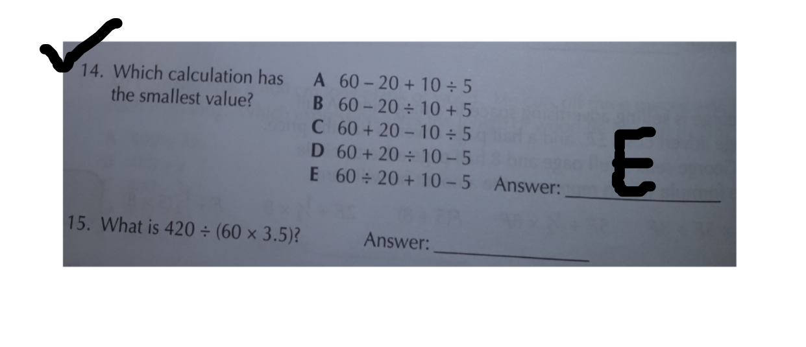
scroll to position [14404, 0]
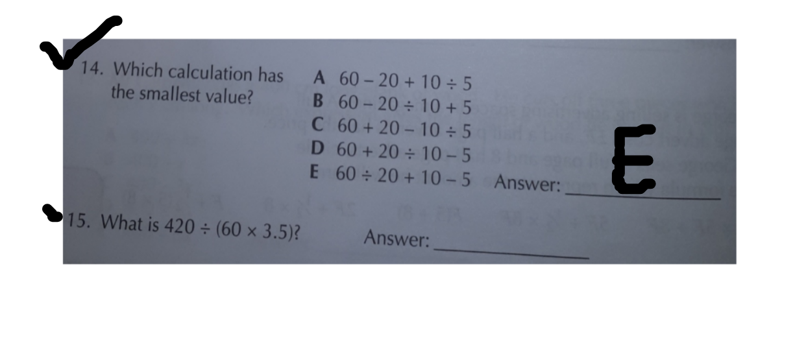
drag, startPoint x: 72, startPoint y: 230, endPoint x: 82, endPoint y: 226, distance: 11.1
drag, startPoint x: 180, startPoint y: 232, endPoint x: 187, endPoint y: 238, distance: 9.6
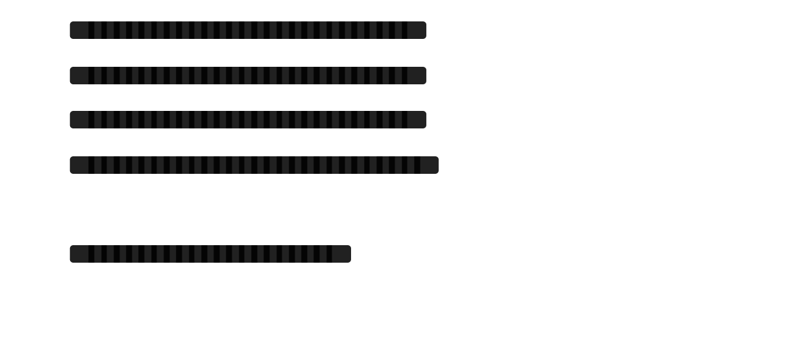
scroll to position [15025, 0]
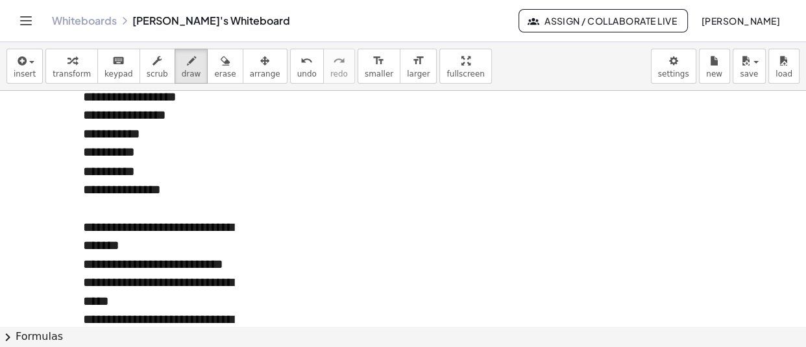
scroll to position [15427, 0]
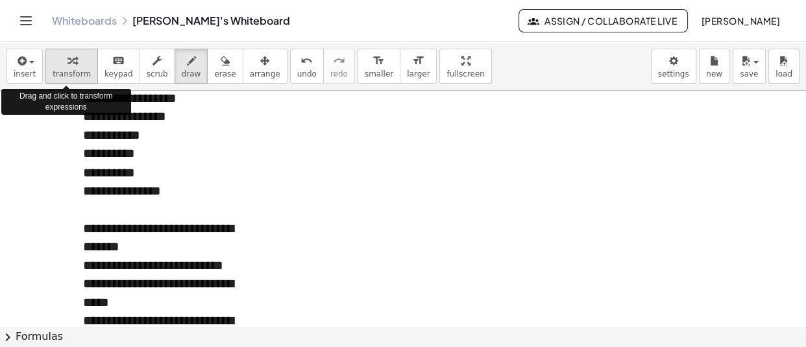
click at [71, 63] on div "button" at bounding box center [72, 61] width 38 height 16
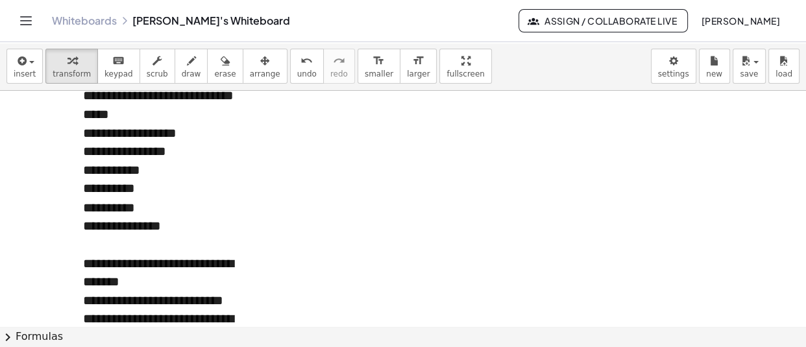
scroll to position [15391, 0]
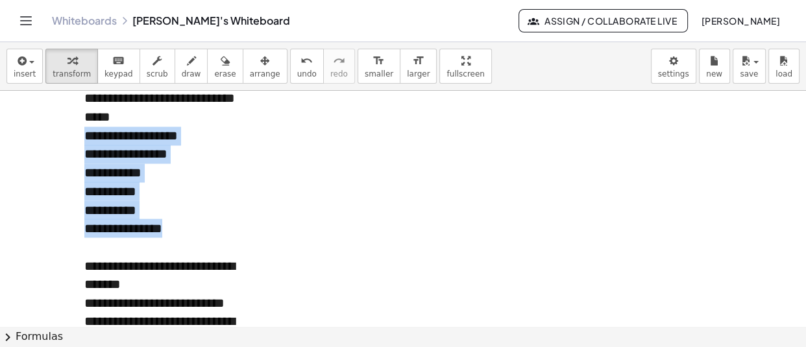
drag, startPoint x: 86, startPoint y: 152, endPoint x: 190, endPoint y: 248, distance: 141.8
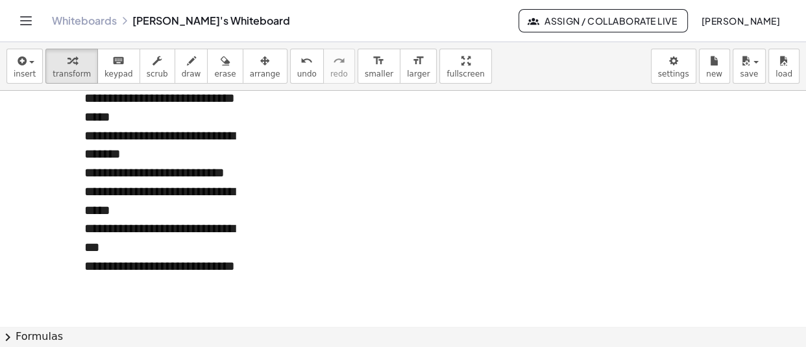
click at [33, 84] on div "insert select one: Math Expression Function Text Youtube Video Graphing Geometr…" at bounding box center [403, 66] width 806 height 49
click at [21, 58] on icon "button" at bounding box center [21, 61] width 12 height 16
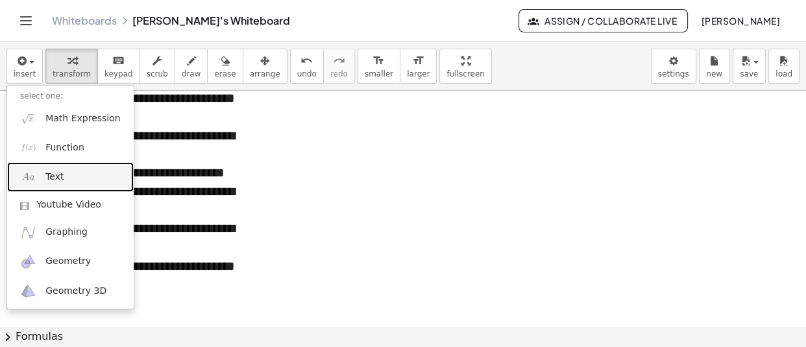
click at [58, 176] on span "Text" at bounding box center [54, 177] width 18 height 13
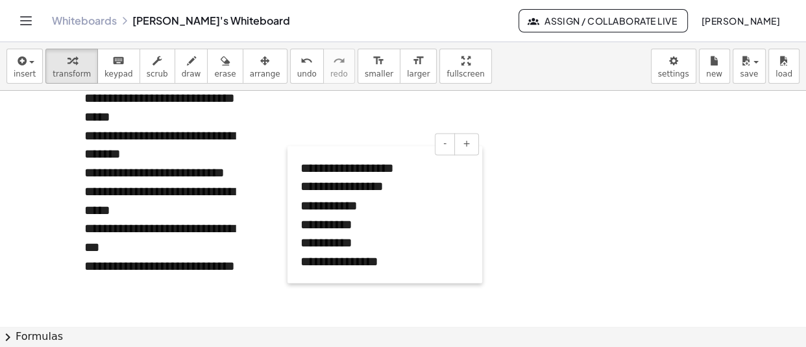
drag, startPoint x: 355, startPoint y: 163, endPoint x: 297, endPoint y: 195, distance: 66.5
click at [297, 195] on div at bounding box center [293, 214] width 13 height 137
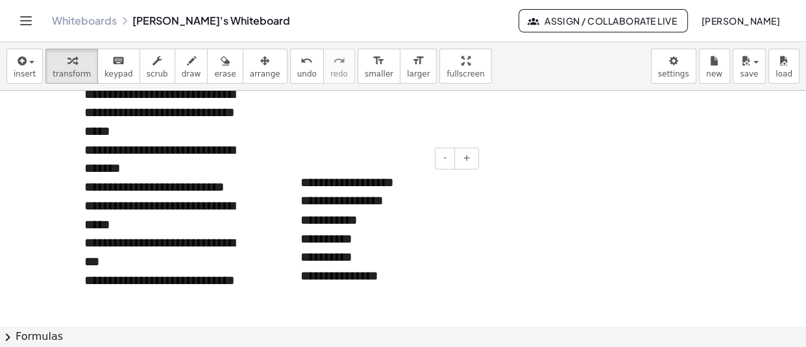
scroll to position [15376, 0]
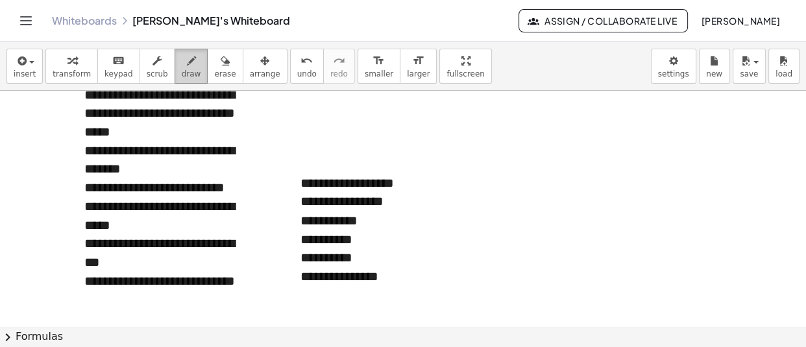
click at [187, 61] on icon "button" at bounding box center [191, 61] width 9 height 16
drag, startPoint x: 71, startPoint y: 227, endPoint x: 104, endPoint y: 217, distance: 34.5
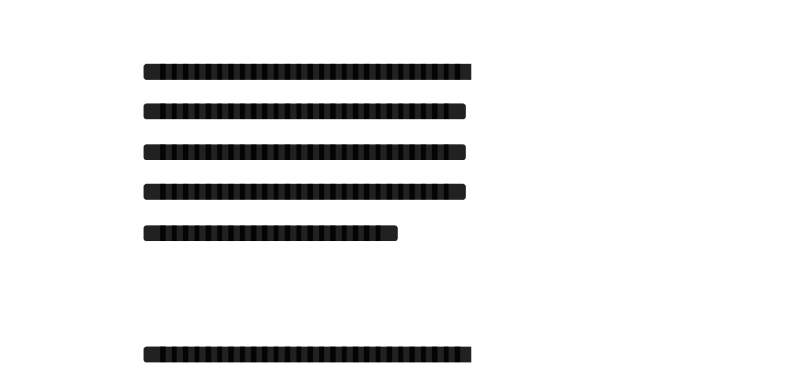
scroll to position [15593, 0]
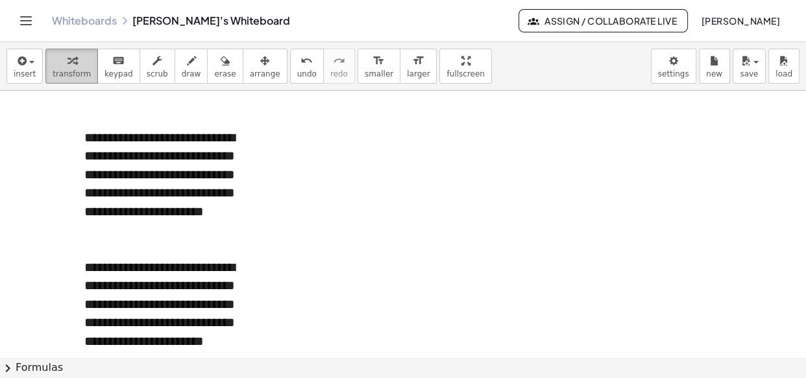
click at [58, 71] on span "transform" at bounding box center [72, 73] width 38 height 9
click at [101, 240] on div at bounding box center [168, 230] width 169 height 19
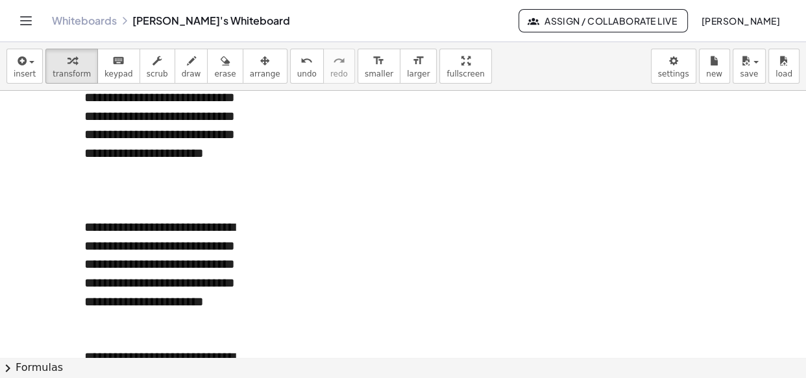
scroll to position [15646, 0]
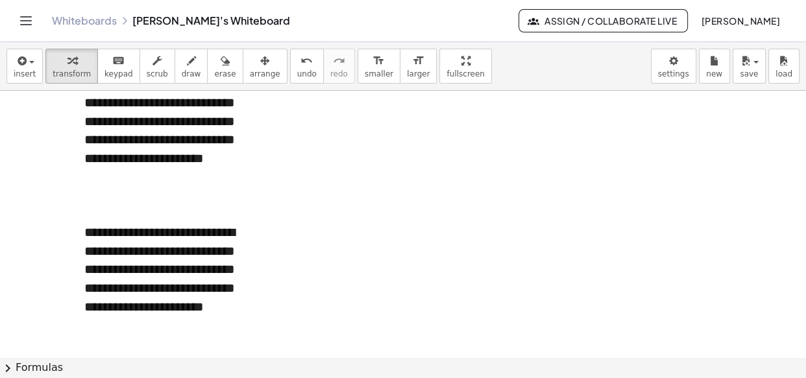
click at [759, 71] on button "save" at bounding box center [748, 66] width 33 height 35
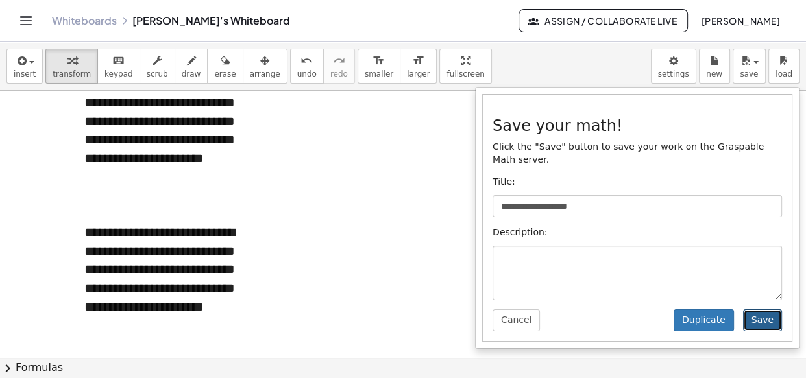
click at [765, 309] on button "Save" at bounding box center [762, 320] width 39 height 22
